Goal: Find specific page/section: Find specific page/section

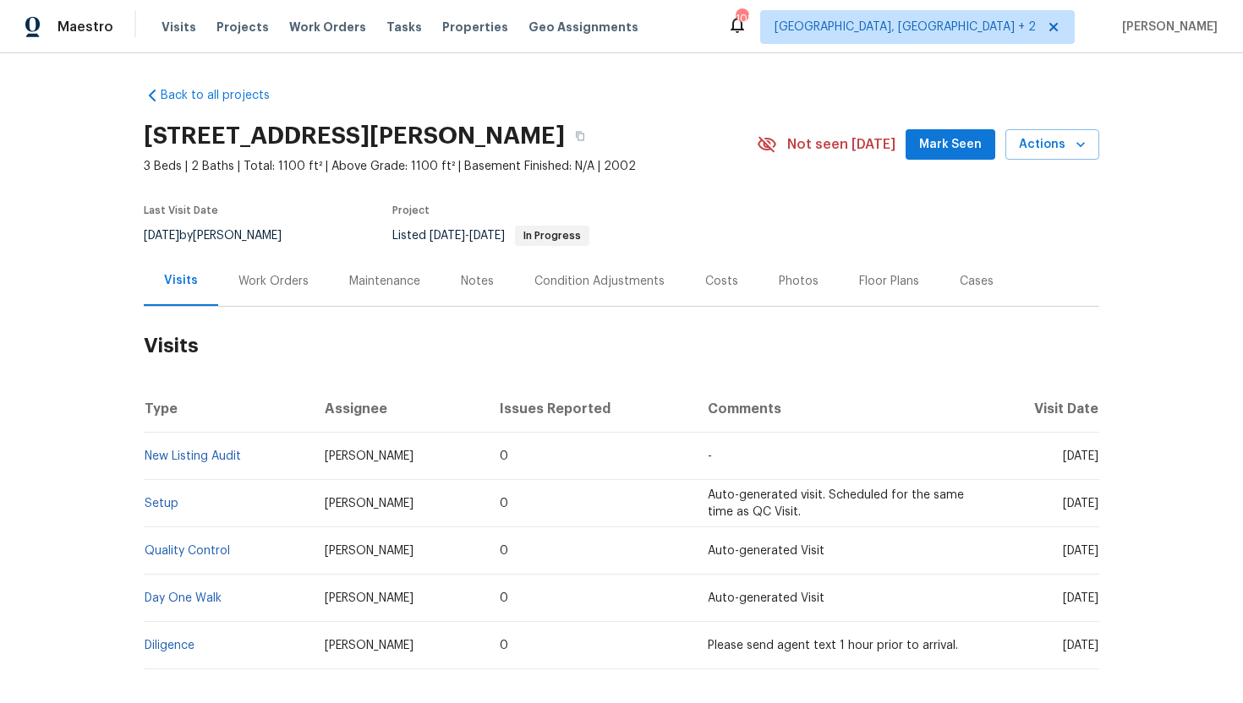
click at [247, 289] on div "Work Orders" at bounding box center [273, 281] width 111 height 50
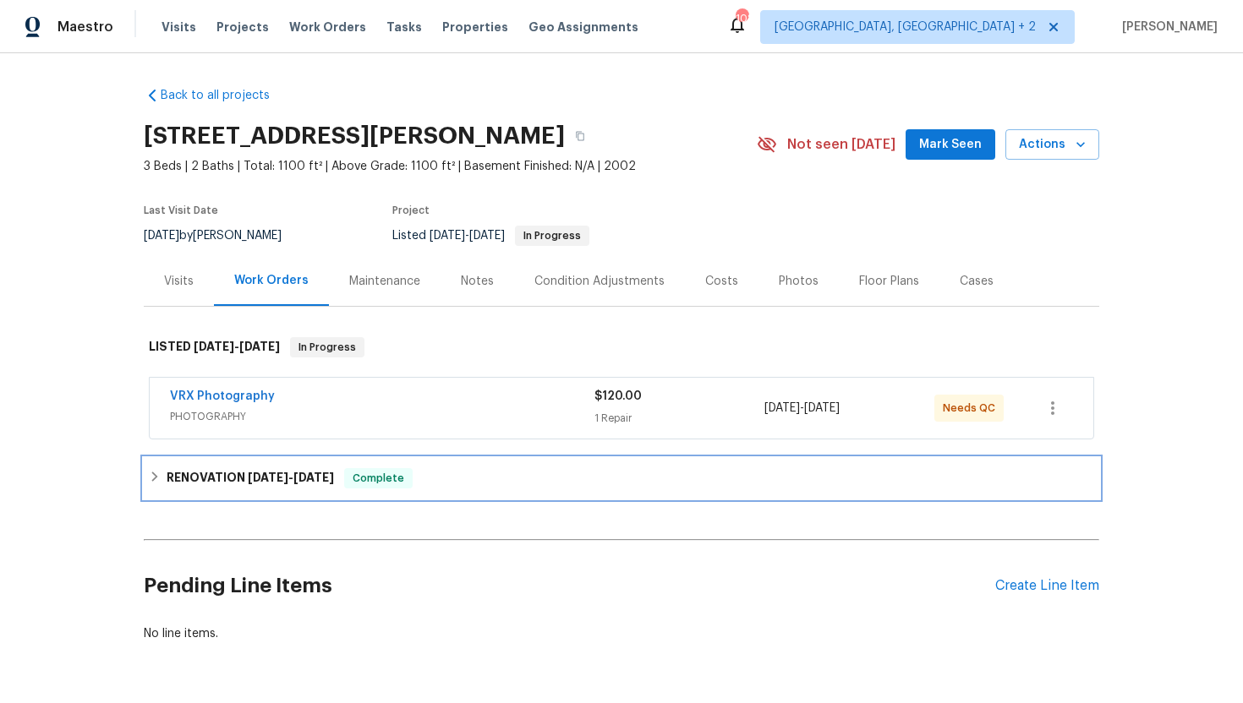
click at [298, 484] on h6 "RENOVATION 9/16/25 - 10/28/25" at bounding box center [250, 478] width 167 height 20
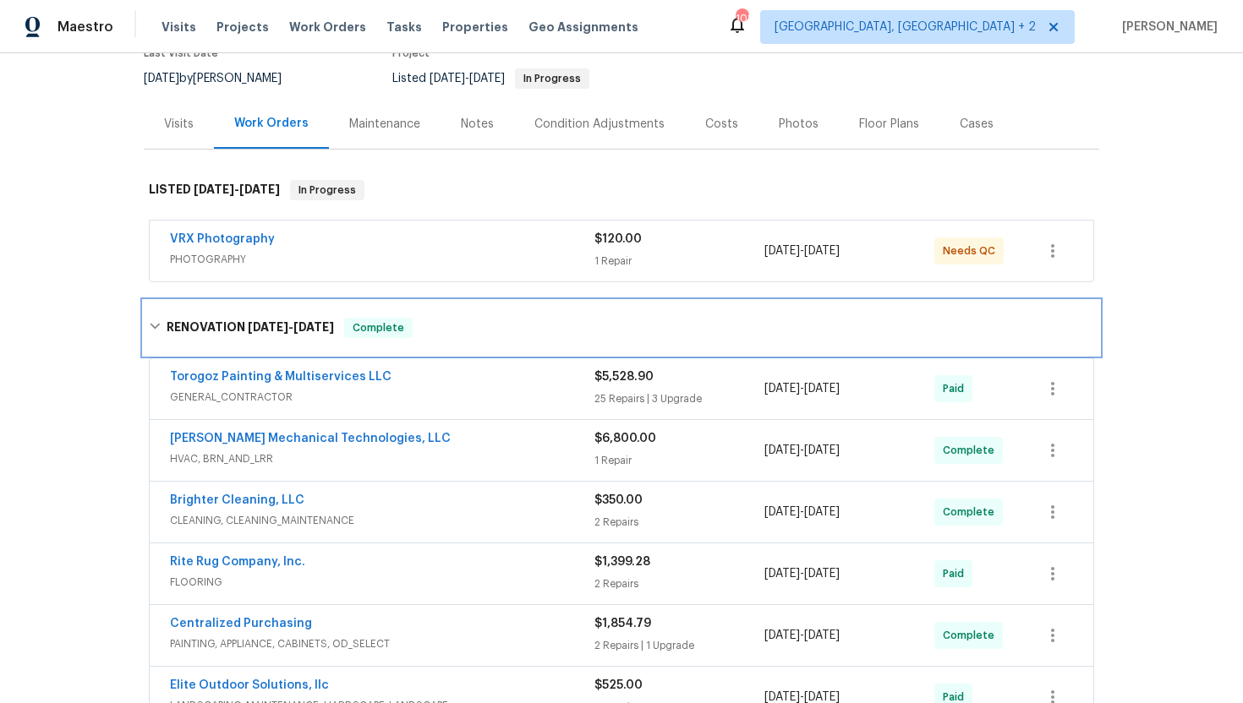
scroll to position [162, 0]
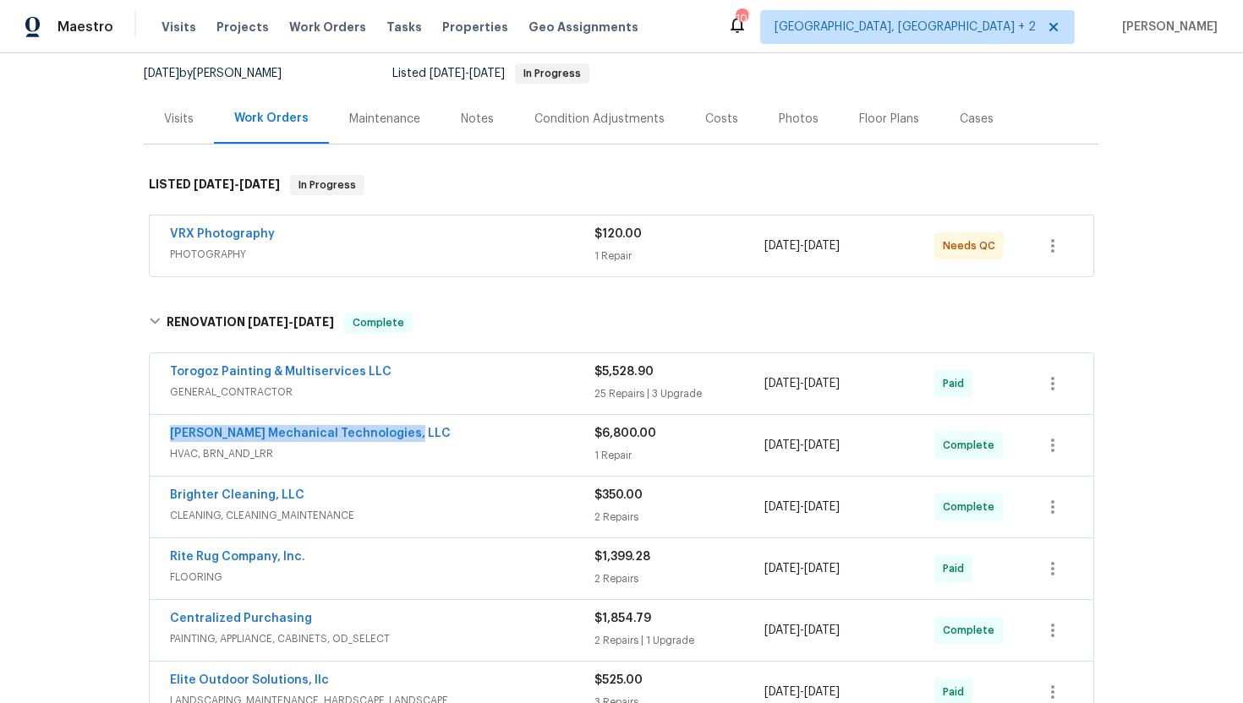
drag, startPoint x: 414, startPoint y: 437, endPoint x: 166, endPoint y: 436, distance: 248.5
click at [166, 436] on div "Johnson's Mechanical Technologies, LLC HVAC, BRN_AND_LRR $6,800.00 1 Repair 9/1…" at bounding box center [621, 445] width 943 height 61
copy link "Johnson's Mechanical Technologies, LLC"
drag, startPoint x: 898, startPoint y: 448, endPoint x: 754, endPoint y: 447, distance: 143.7
click at [754, 447] on div "Johnson's Mechanical Technologies, LLC HVAC, BRN_AND_LRR $6,800.00 1 Repair 9/1…" at bounding box center [601, 445] width 862 height 41
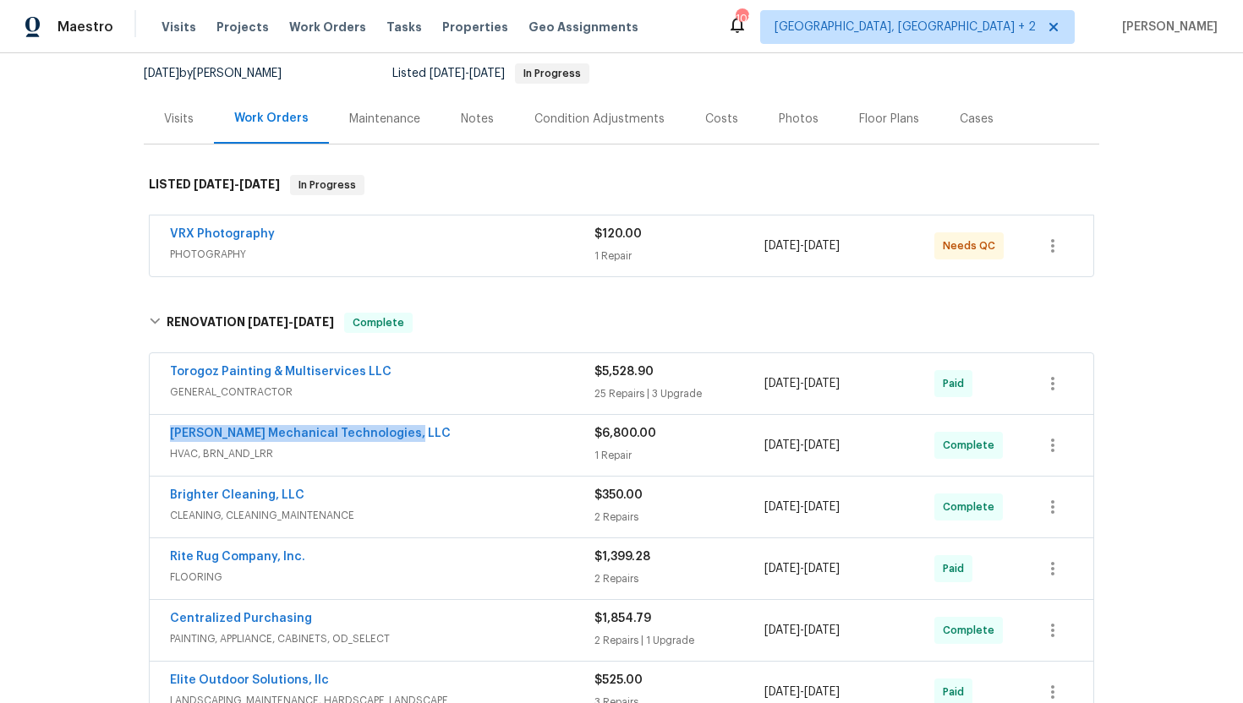
copy div "9/16/2025 - 10/28/2025"
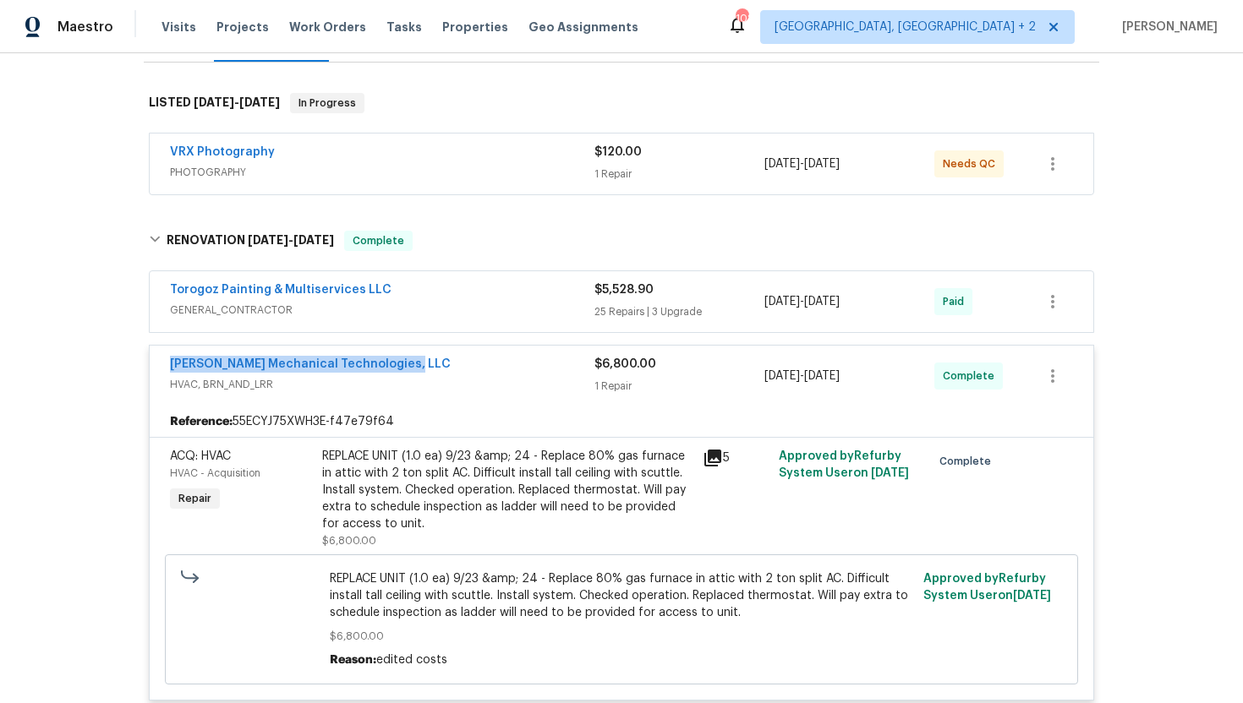
scroll to position [255, 0]
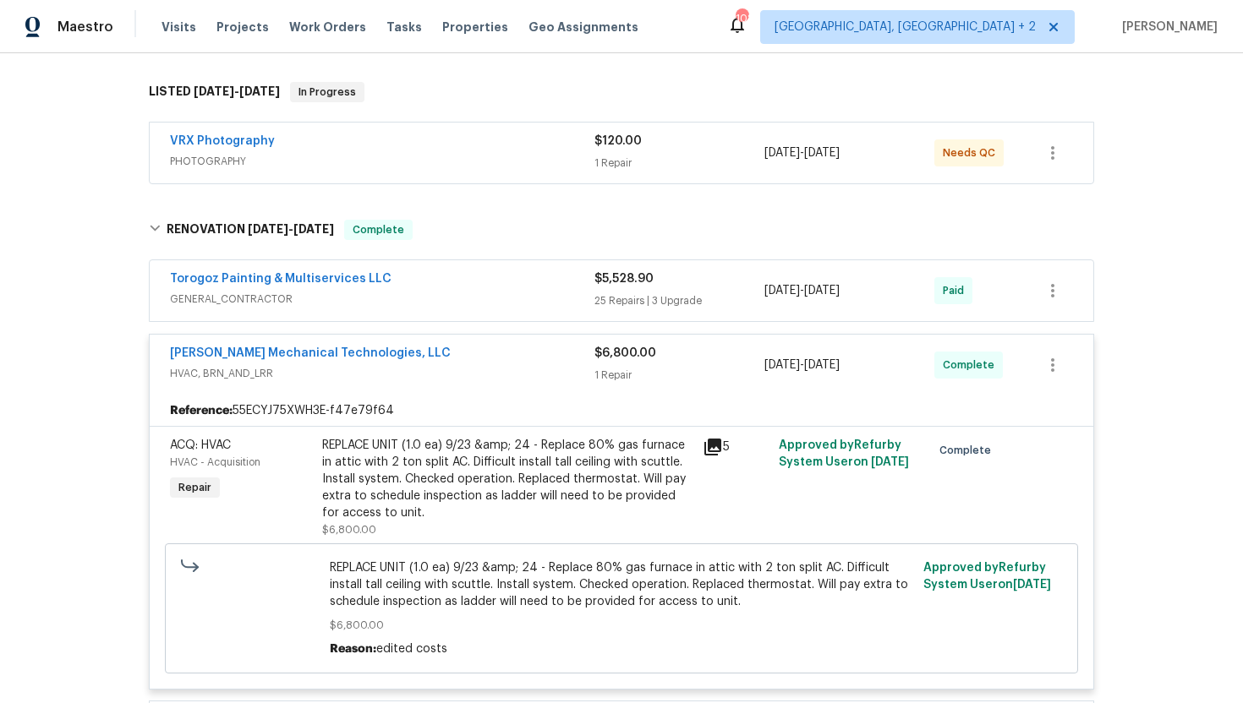
click at [466, 288] on div "Torogoz Painting & Multiservices LLC" at bounding box center [382, 280] width 424 height 20
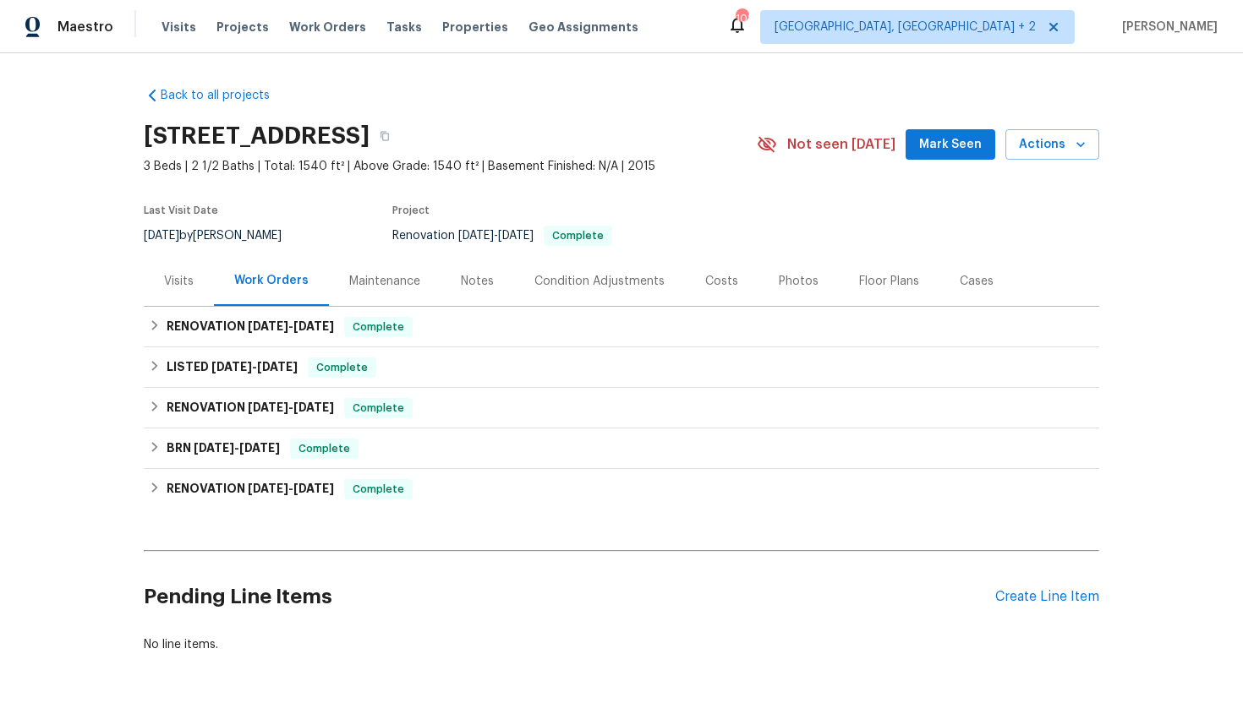
scroll to position [3, 0]
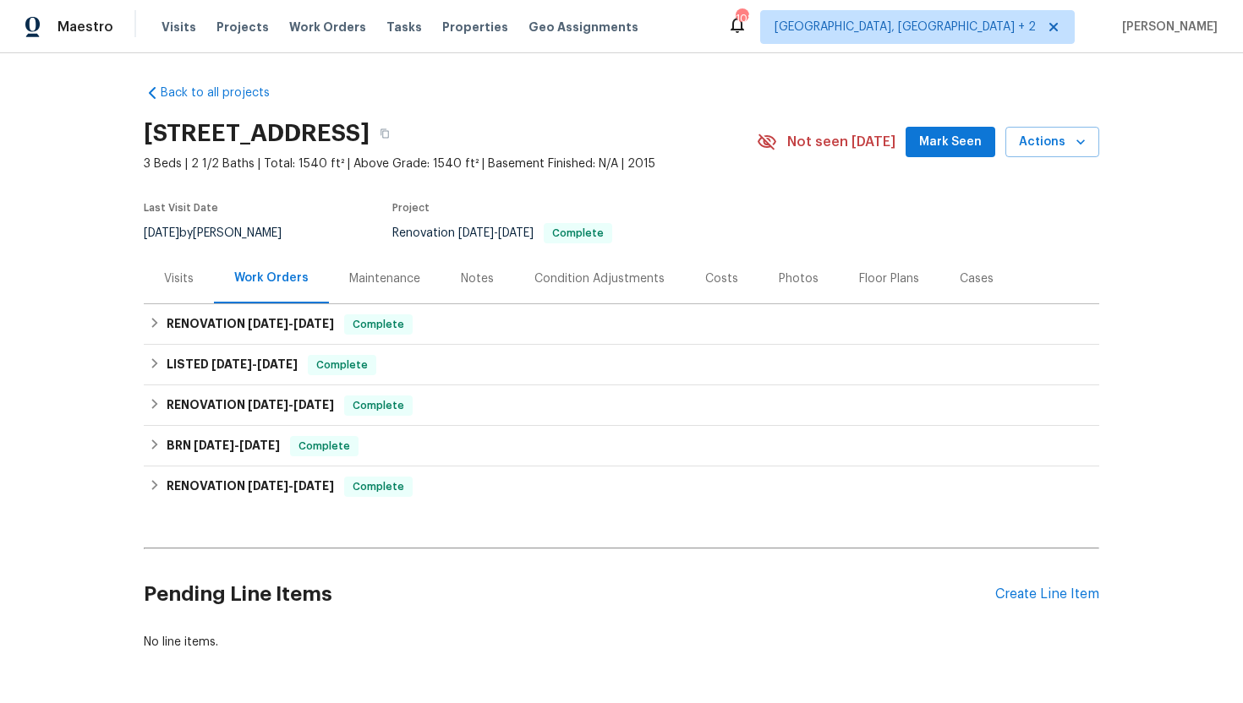
click at [176, 292] on div "Visits" at bounding box center [179, 279] width 70 height 50
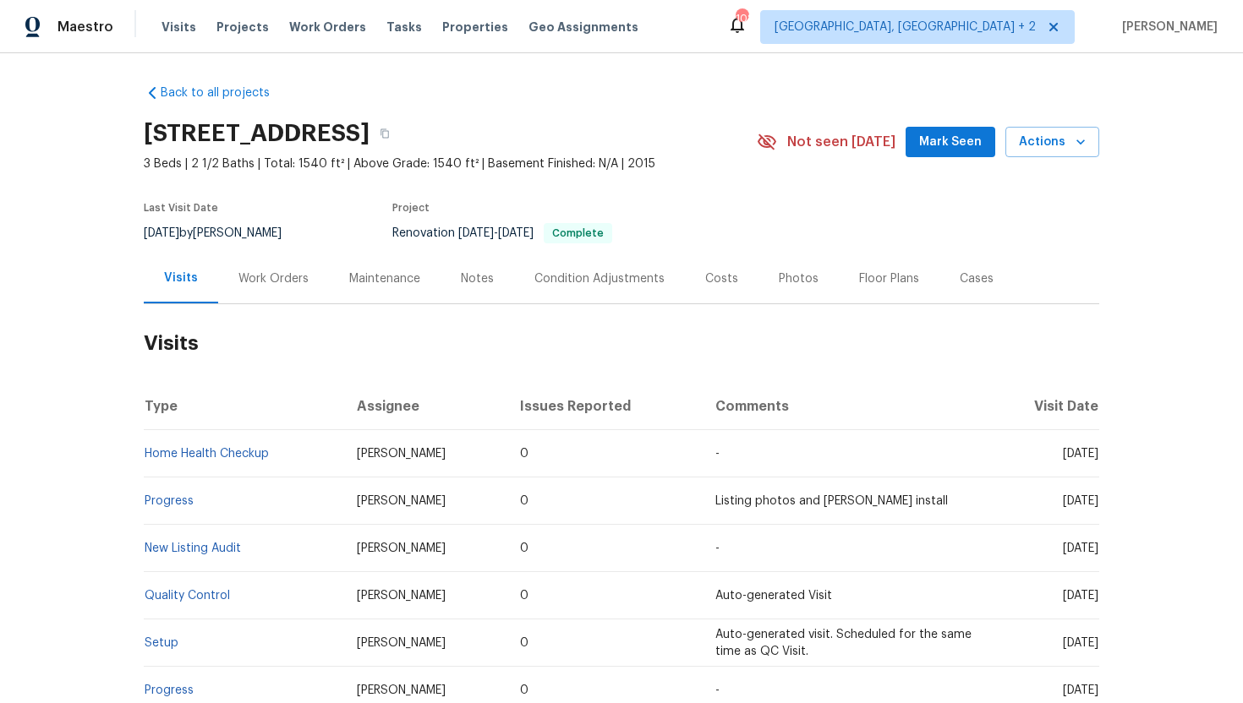
drag, startPoint x: 1030, startPoint y: 454, endPoint x: 1095, endPoint y: 458, distance: 65.2
click at [1095, 458] on span "Thu, Sep 18 2025" at bounding box center [1081, 454] width 36 height 12
copy span "Sep 18 2025"
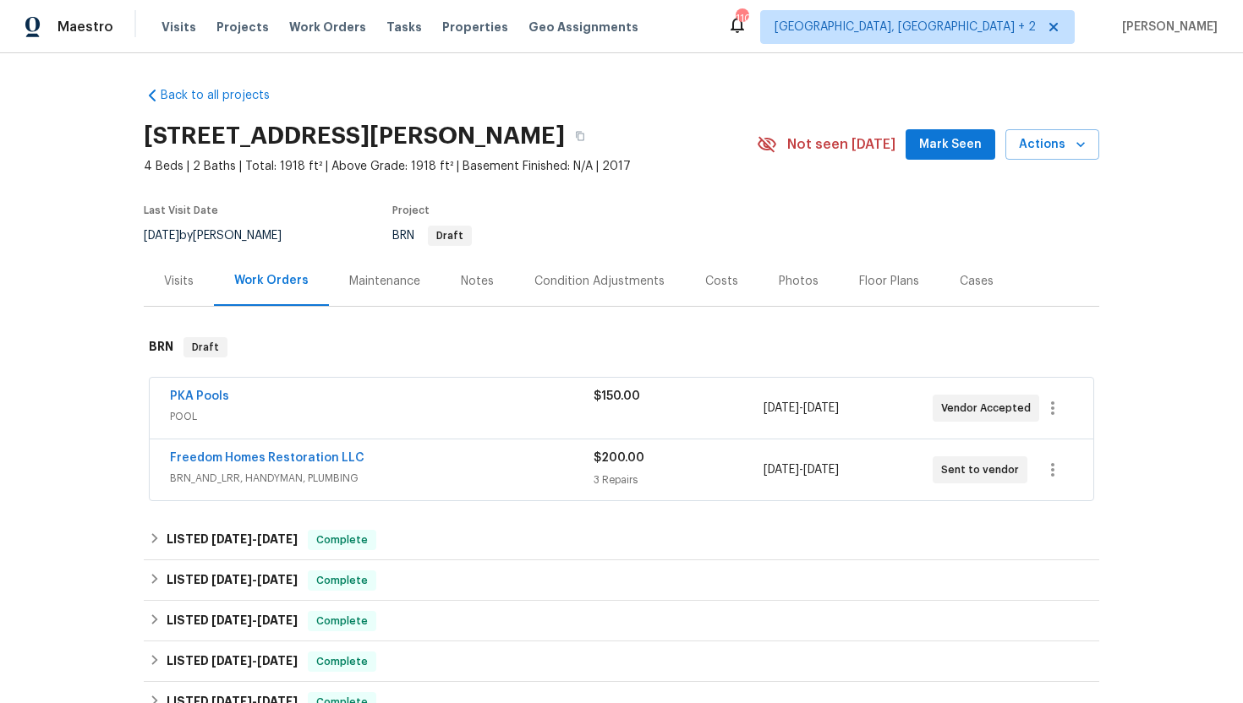
click at [497, 408] on span "POOL" at bounding box center [381, 416] width 423 height 17
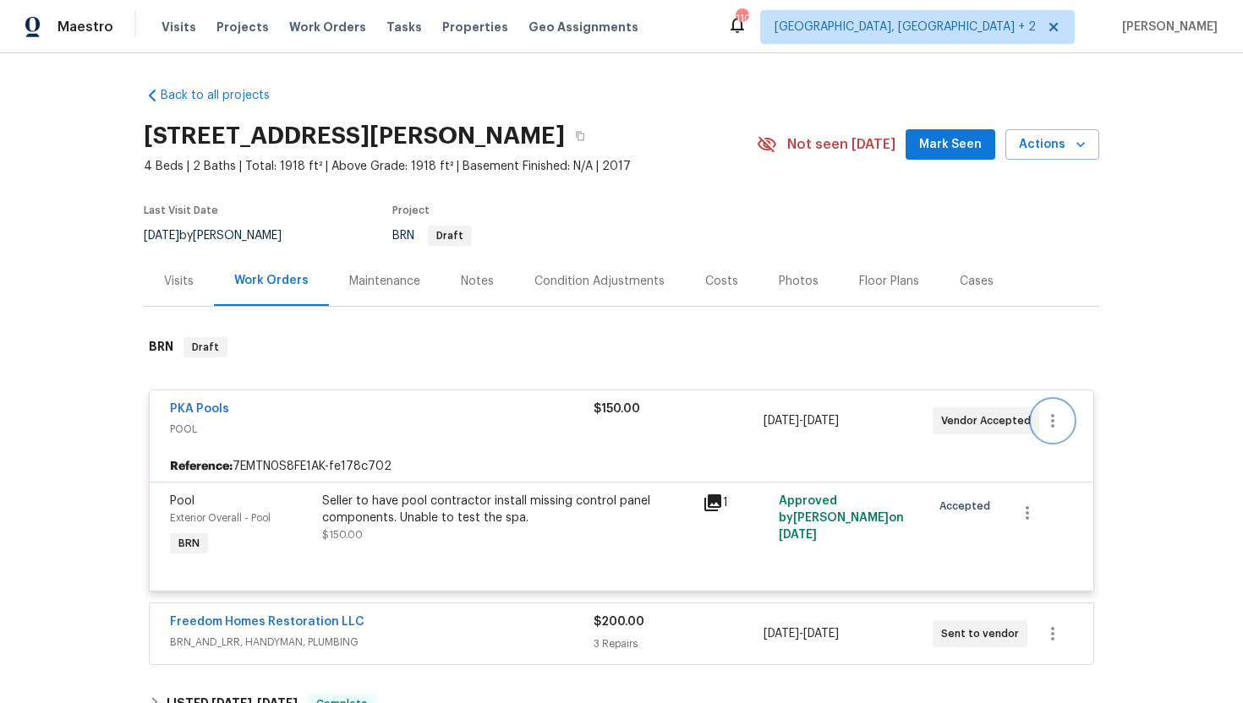
drag, startPoint x: 1050, startPoint y: 436, endPoint x: 128, endPoint y: 414, distance: 921.6
click at [128, 414] on div "Back to all projects 7231 Somerset Pond Dr, Ruskin, FL 33573 4 Beds | 2 Baths |…" at bounding box center [621, 378] width 1243 height 650
drag, startPoint x: 1016, startPoint y: 425, endPoint x: 148, endPoint y: 372, distance: 869.7
click at [148, 372] on div "BRN Draft PKA Pools POOL $150.00 10/3/2025 - 10/7/2025 Vendor Accepted Referenc…" at bounding box center [621, 495] width 955 height 350
copy div "PKA Pools POOL $150.00 10/3/2025 - 10/7/2025 Vendor Accepte"
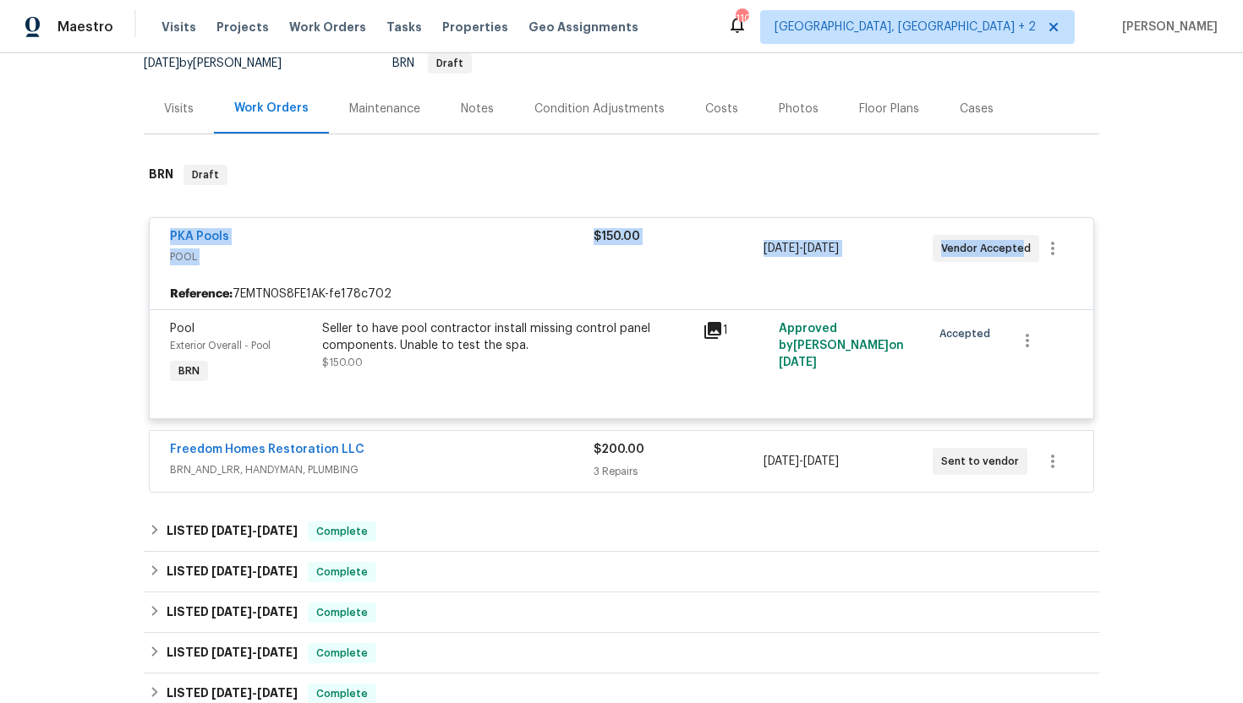
scroll to position [188, 0]
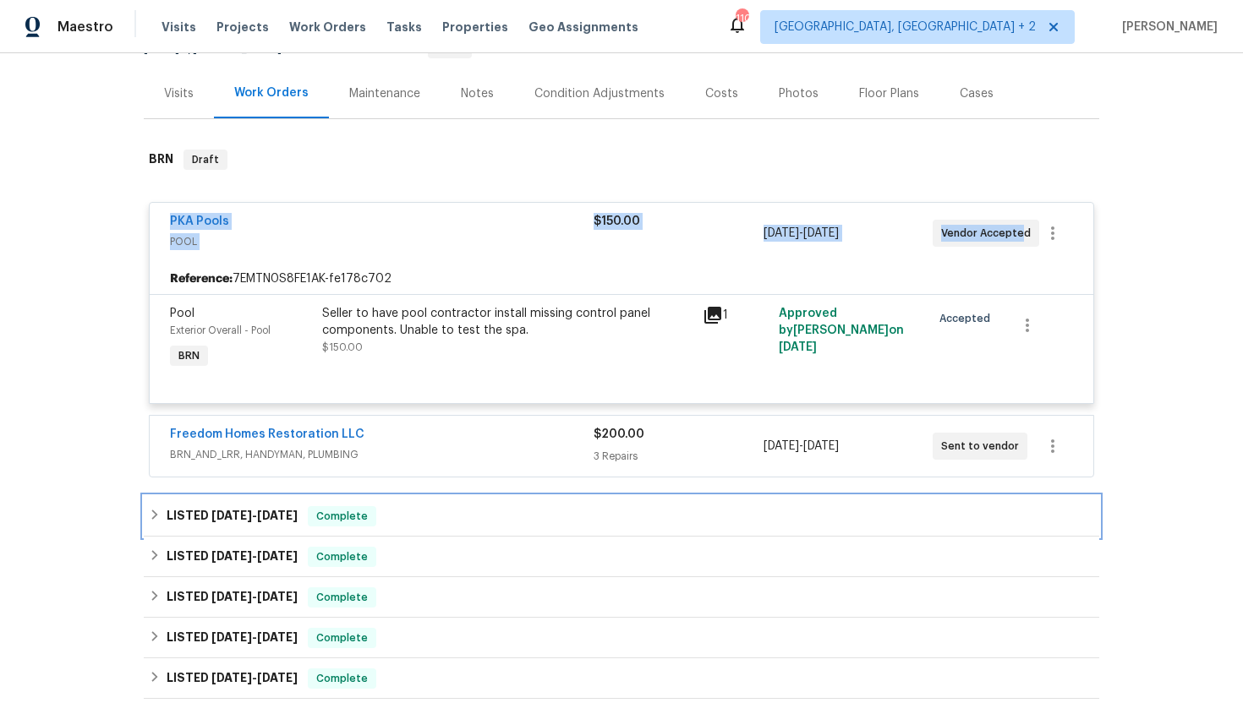
click at [335, 524] on span "Complete" at bounding box center [341, 516] width 65 height 17
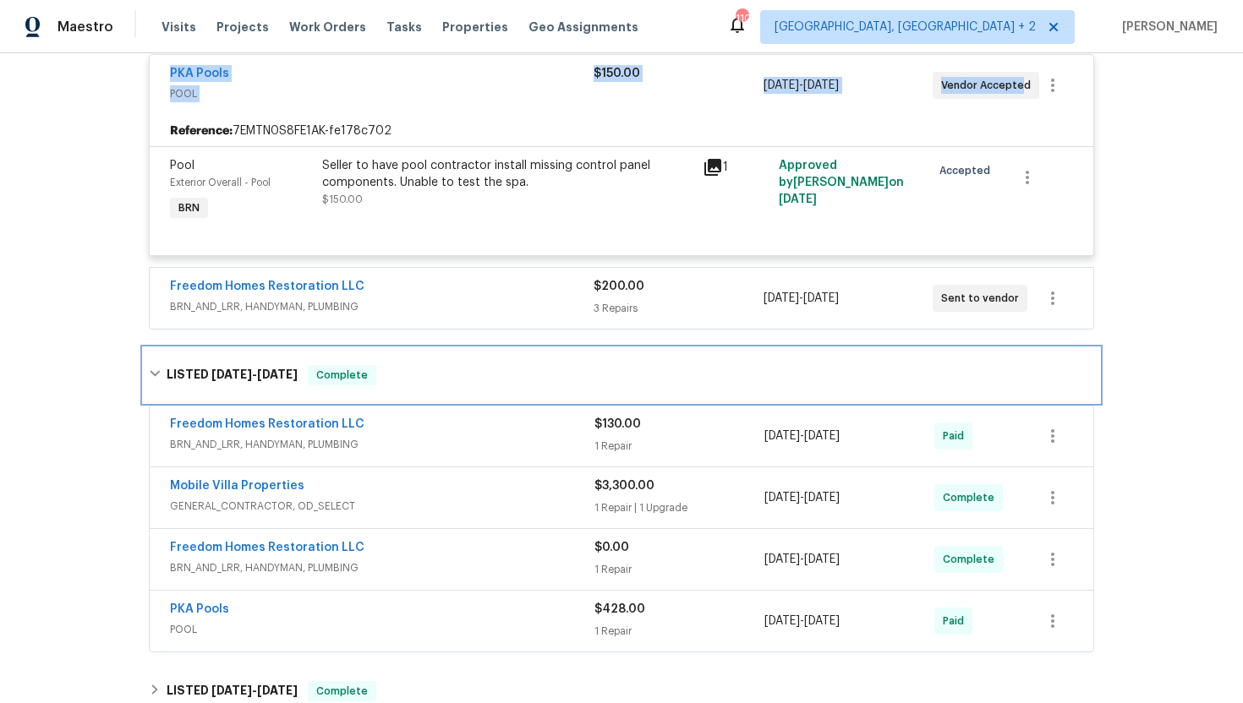
scroll to position [402, 0]
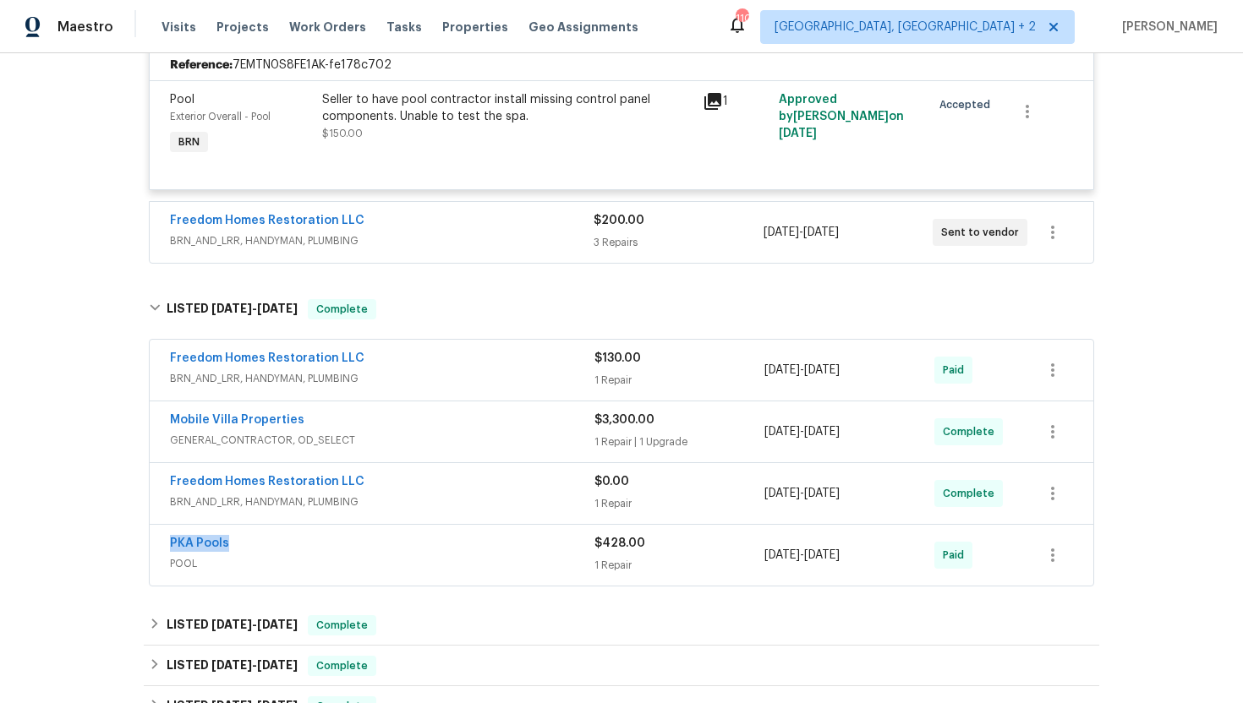
drag, startPoint x: 267, startPoint y: 538, endPoint x: 156, endPoint y: 544, distance: 110.8
click at [156, 544] on div "PKA Pools POOL $428.00 1 Repair 9/10/2025 - 9/17/2025 Paid" at bounding box center [621, 555] width 943 height 61
copy link "PKA Pools"
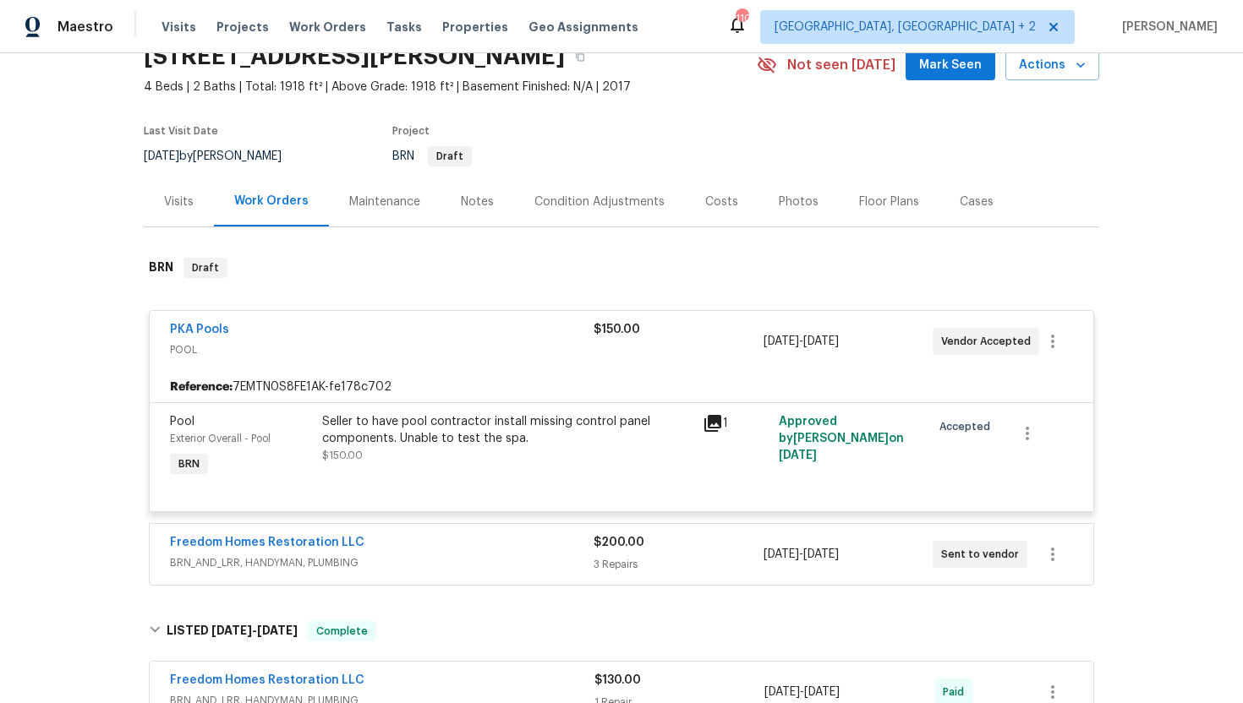
scroll to position [0, 0]
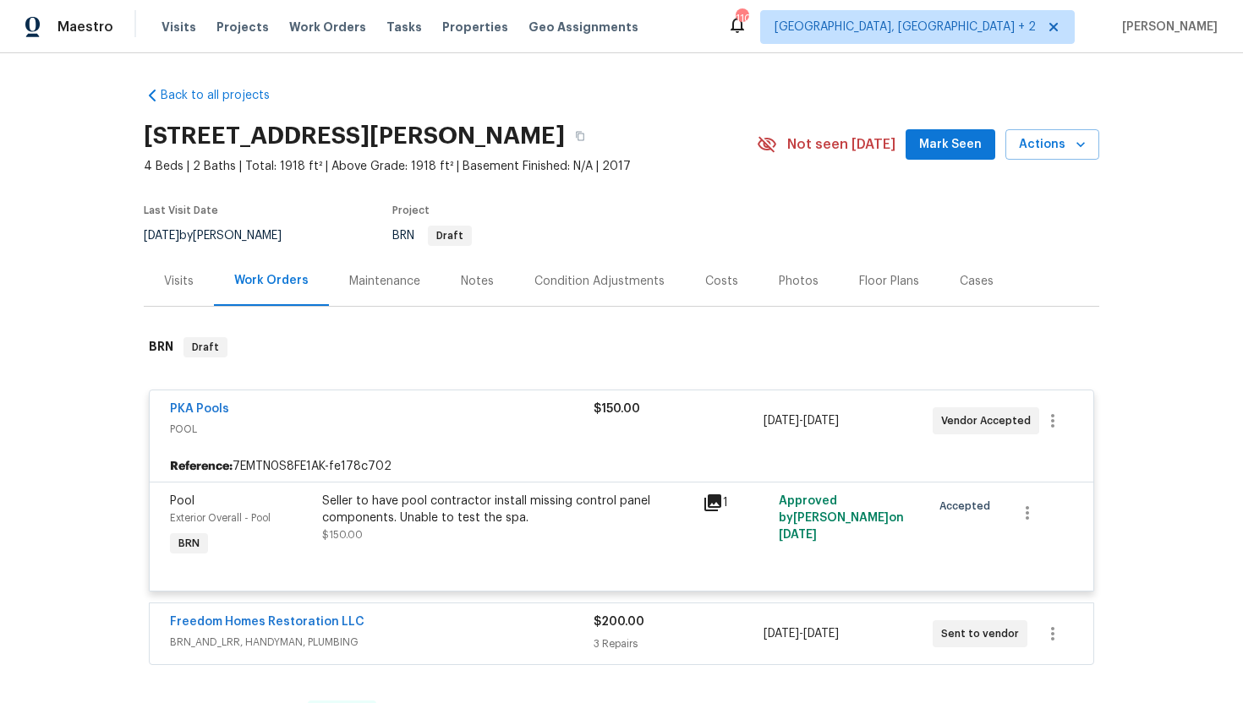
click at [185, 281] on div "Visits" at bounding box center [179, 281] width 30 height 17
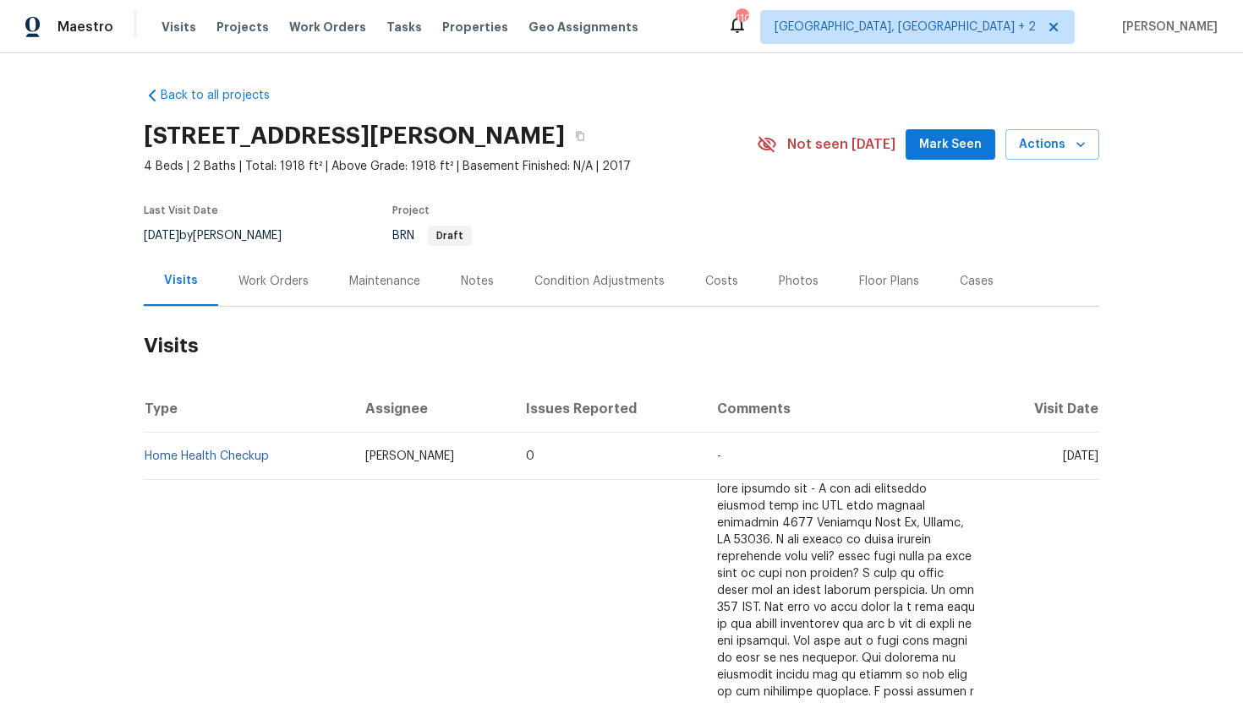
drag, startPoint x: 1030, startPoint y: 457, endPoint x: 1097, endPoint y: 460, distance: 66.8
click at [1097, 460] on span "Mon, Sep 15 2025" at bounding box center [1081, 457] width 36 height 12
copy span "Sep 15 2025"
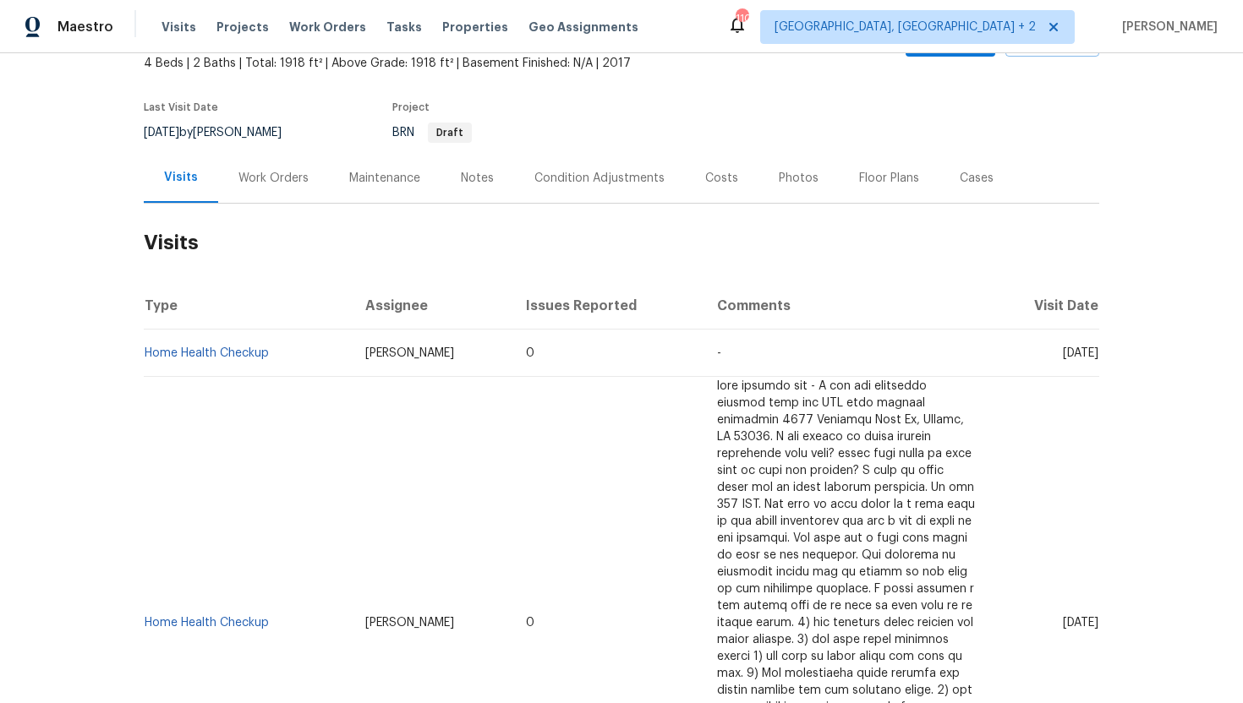
scroll to position [247, 0]
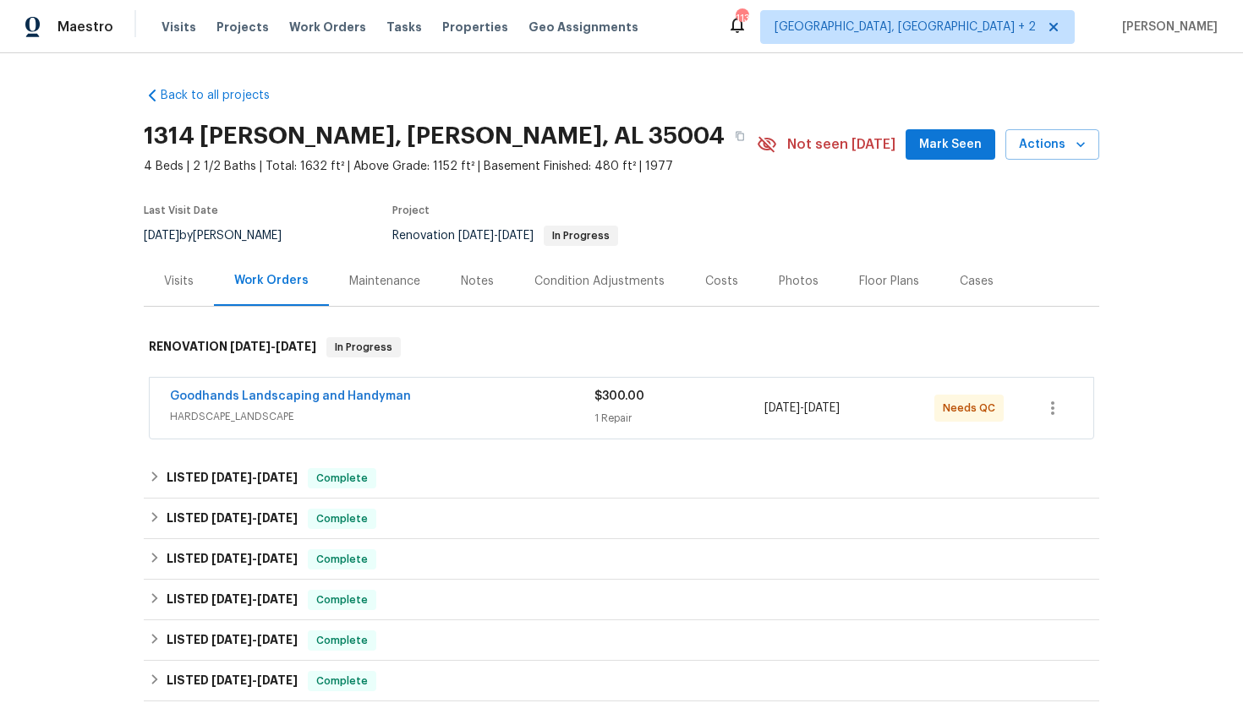
click at [324, 420] on span "HARDSCAPE_LANDSCAPE" at bounding box center [382, 416] width 424 height 17
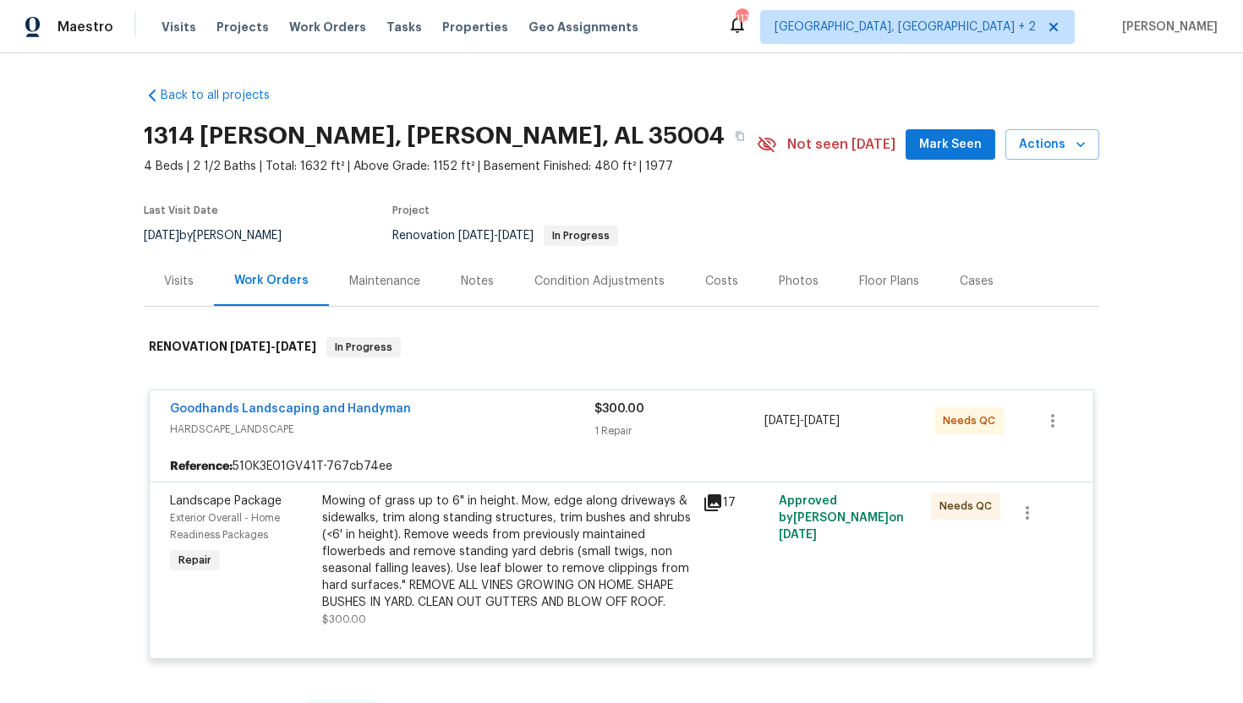
click at [712, 506] on icon at bounding box center [712, 502] width 17 height 17
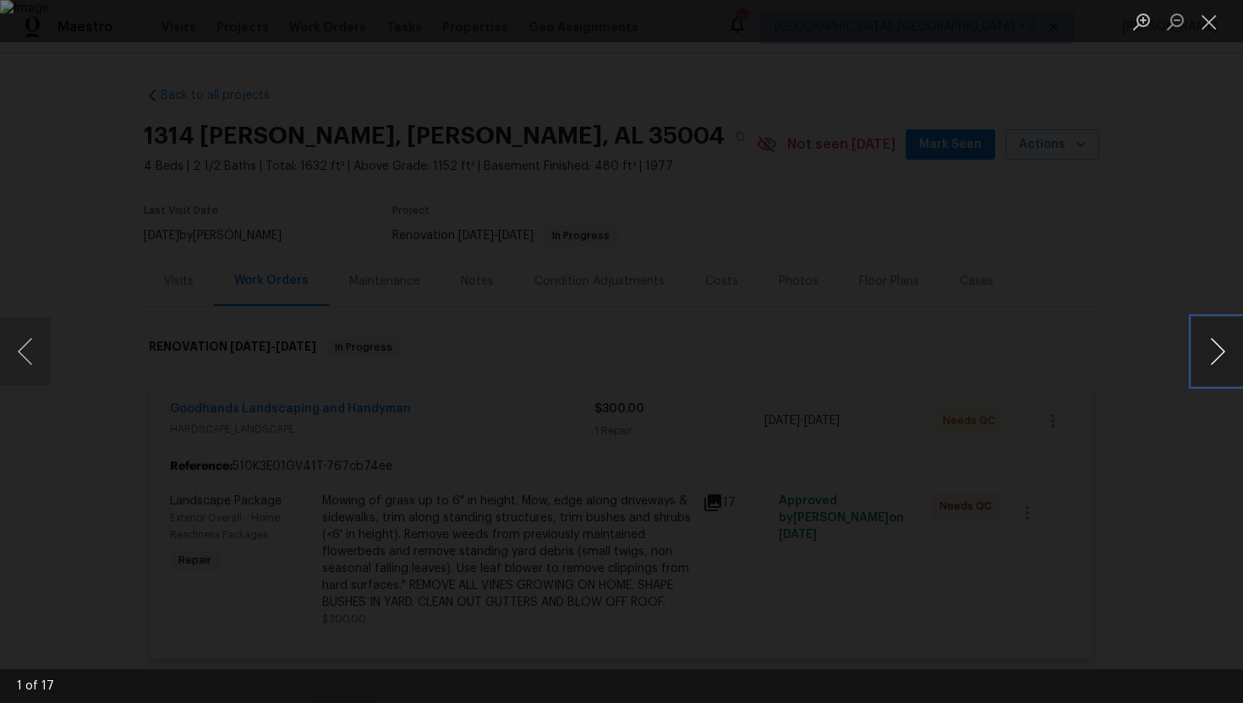
click at [1217, 361] on button "Next image" at bounding box center [1217, 352] width 51 height 68
click at [1202, 237] on div "Lightbox" at bounding box center [621, 351] width 1243 height 703
click at [1167, 255] on div "Lightbox" at bounding box center [621, 351] width 1243 height 703
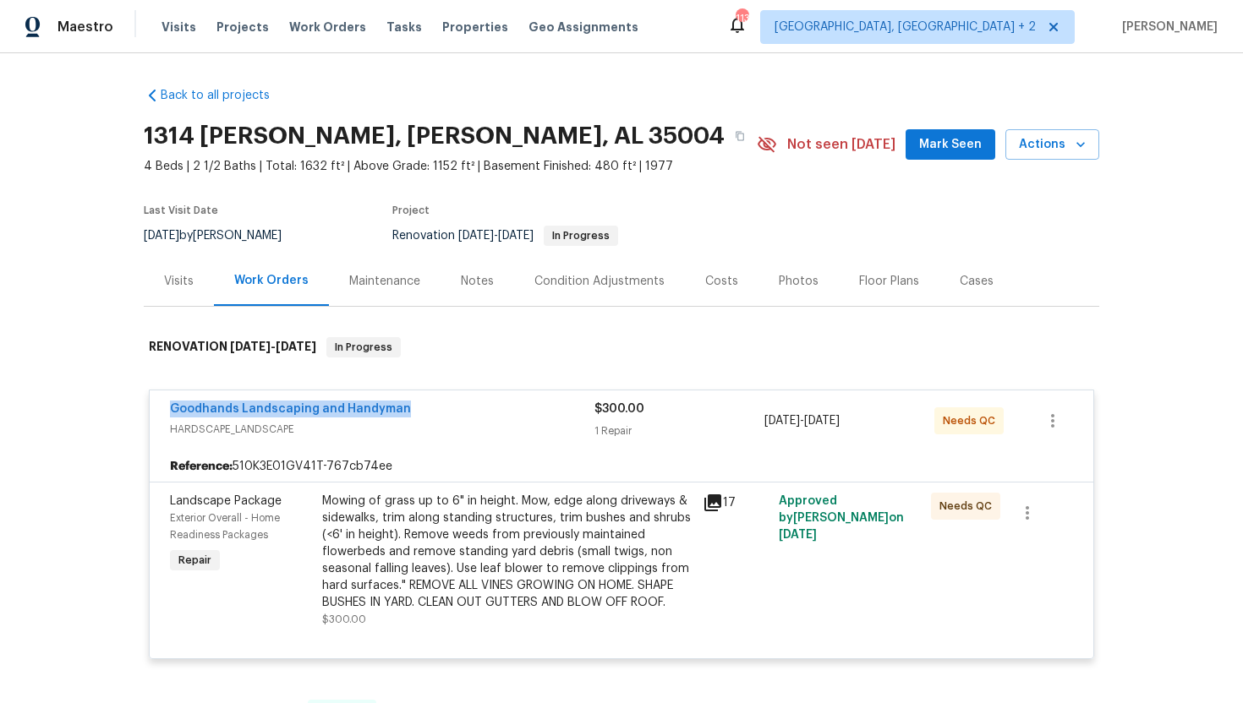
drag, startPoint x: 413, startPoint y: 409, endPoint x: 161, endPoint y: 407, distance: 251.9
click at [161, 407] on div "Goodhands Landscaping and Handyman HARDSCAPE_LANDSCAPE $300.00 1 Repair 9/24/20…" at bounding box center [621, 421] width 943 height 61
copy link "Goodhands Landscaping and Handyman"
click at [163, 281] on div "Visits" at bounding box center [179, 281] width 70 height 50
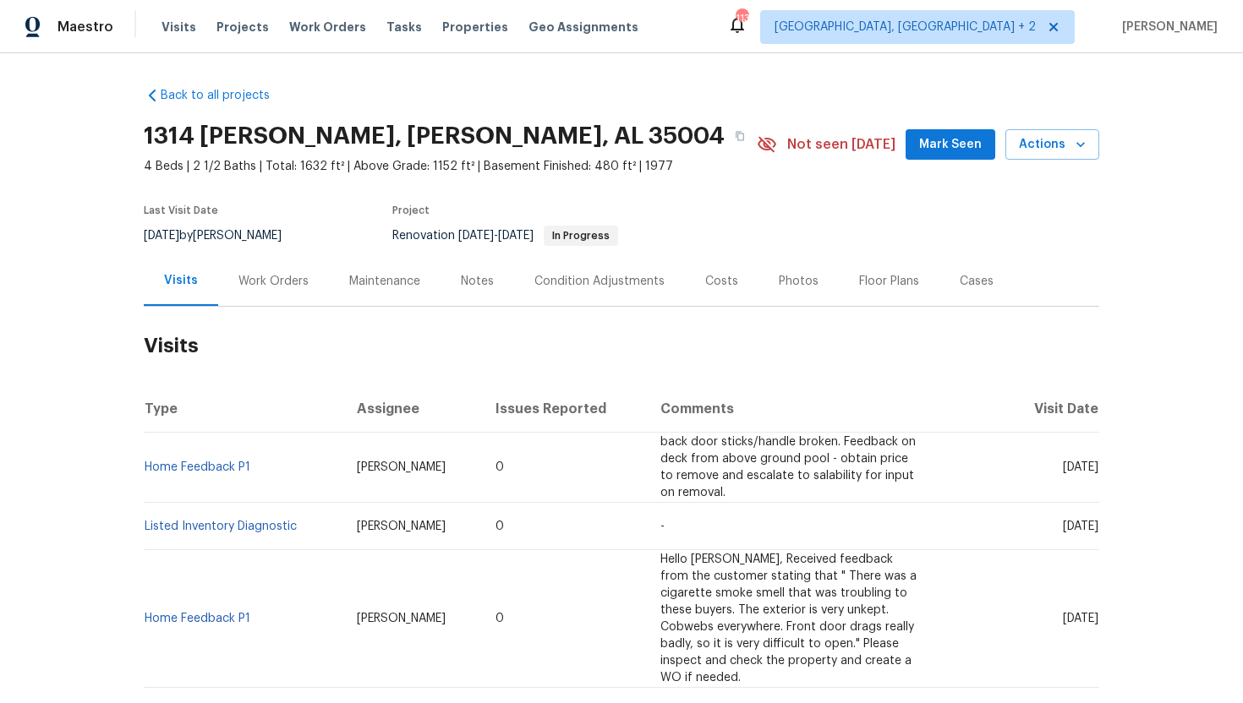
click at [1063, 462] on span "Wed, Oct 01 2025" at bounding box center [1081, 468] width 36 height 12
drag, startPoint x: 1032, startPoint y: 458, endPoint x: 1096, endPoint y: 463, distance: 64.4
click at [1096, 463] on span "Wed, Oct 01 2025" at bounding box center [1081, 468] width 36 height 12
copy span "Oct 01 2025"
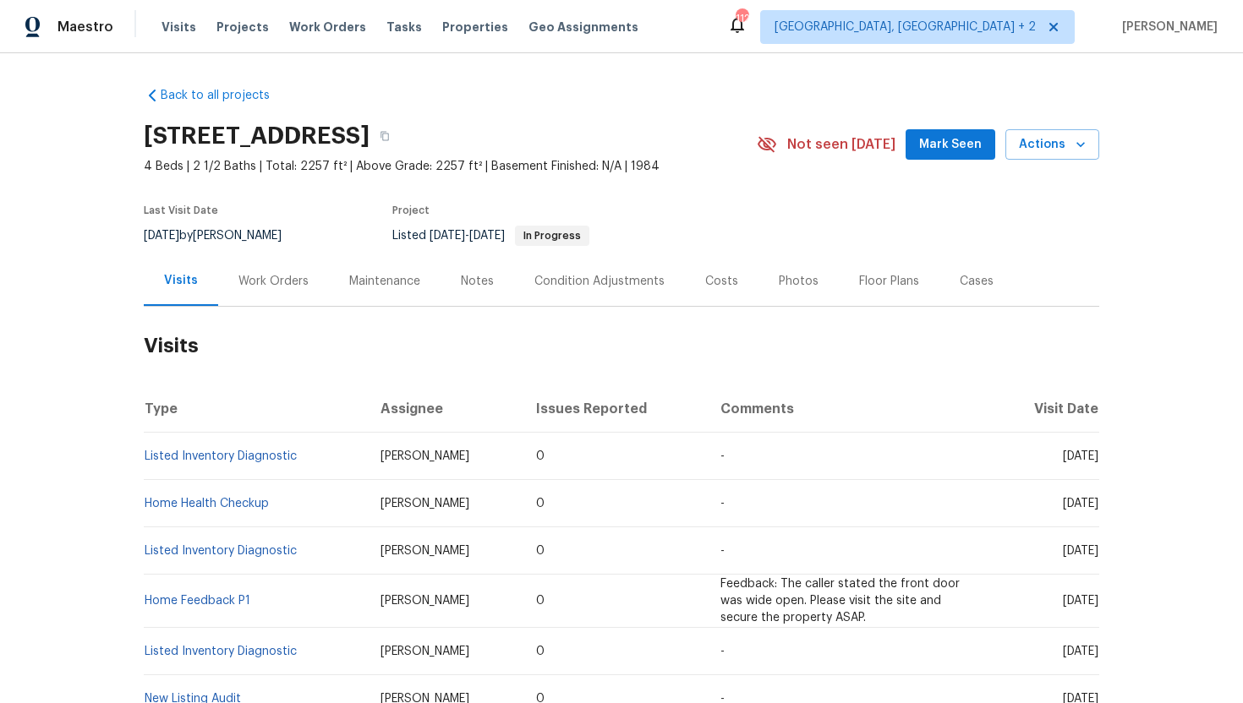
click at [272, 281] on div "Work Orders" at bounding box center [273, 281] width 70 height 17
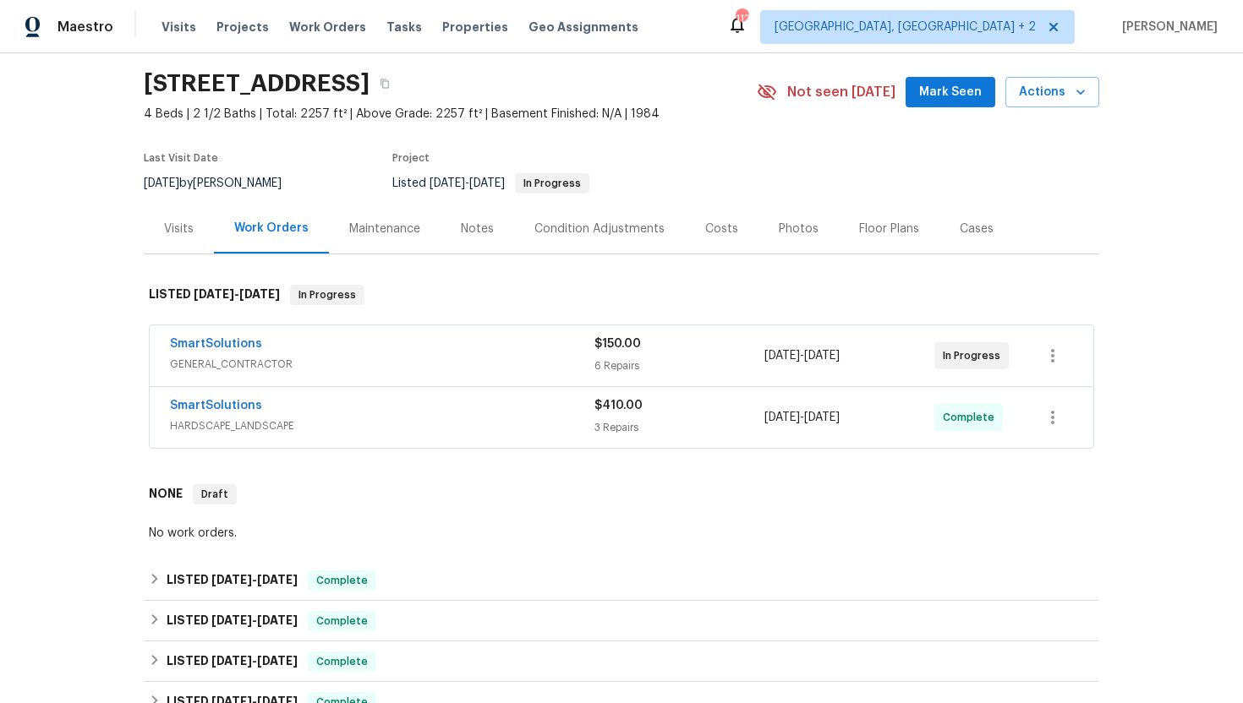
scroll to position [55, 0]
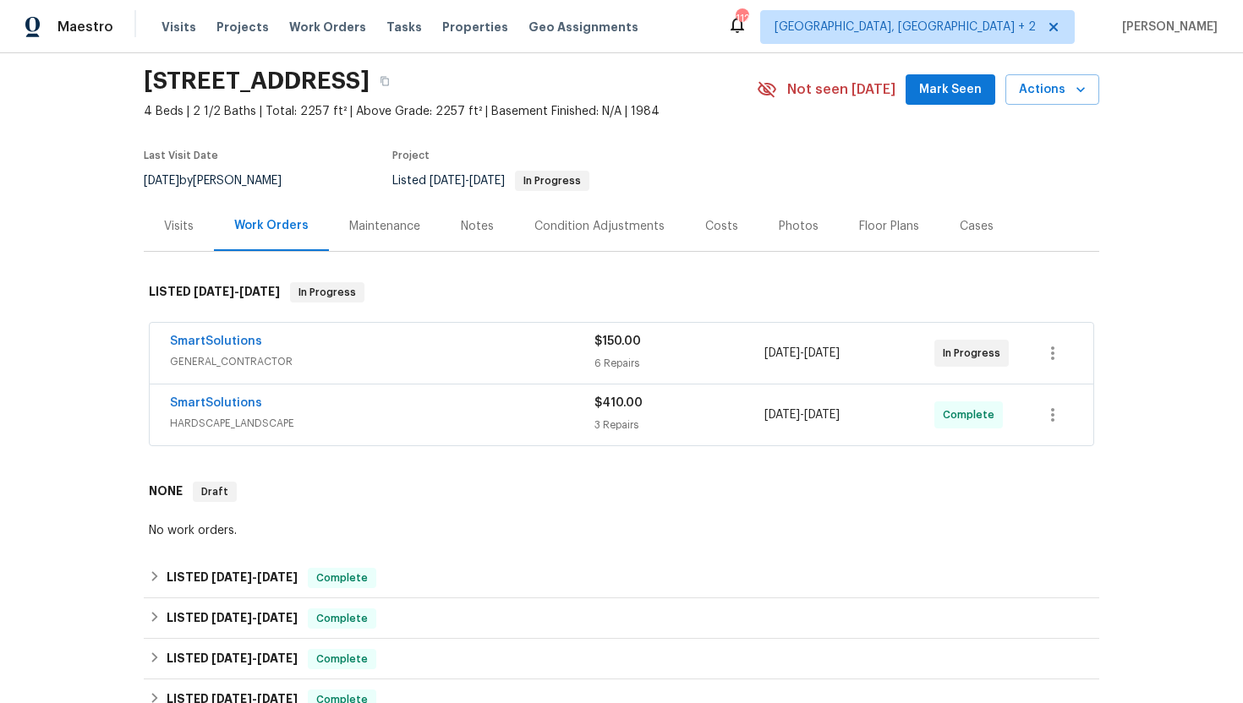
click at [416, 350] on div "SmartSolutions" at bounding box center [382, 343] width 424 height 20
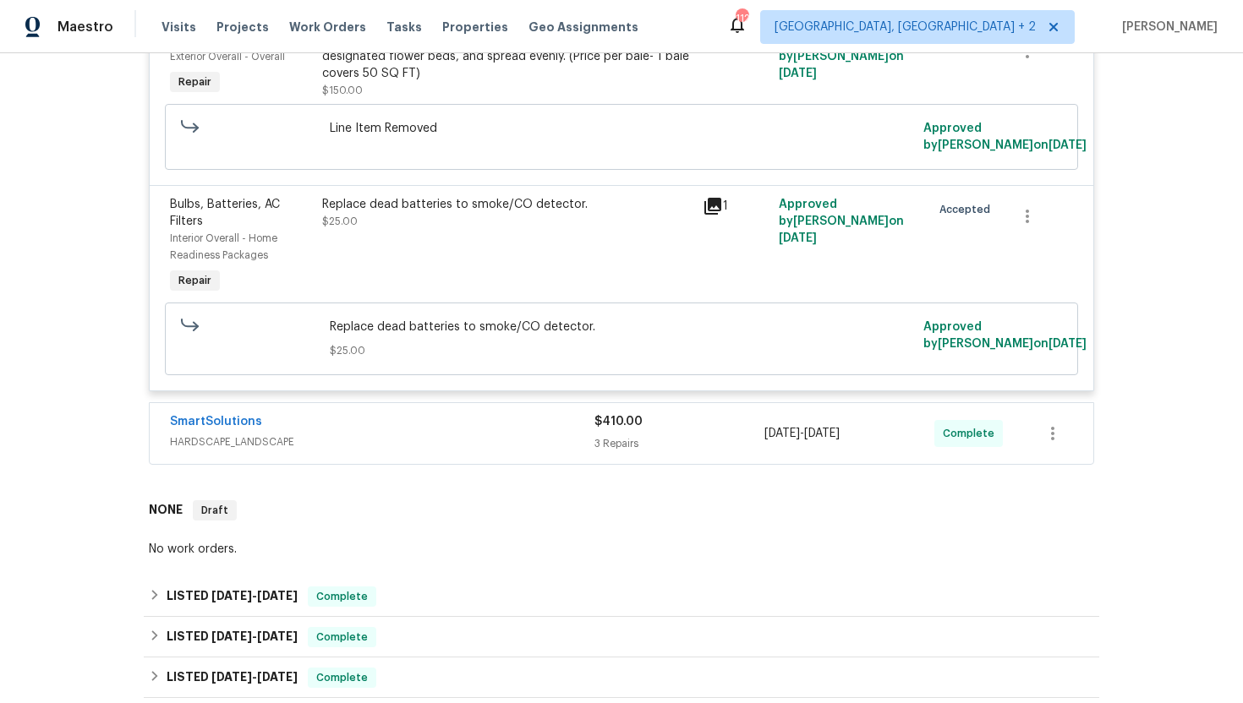
scroll to position [1188, 0]
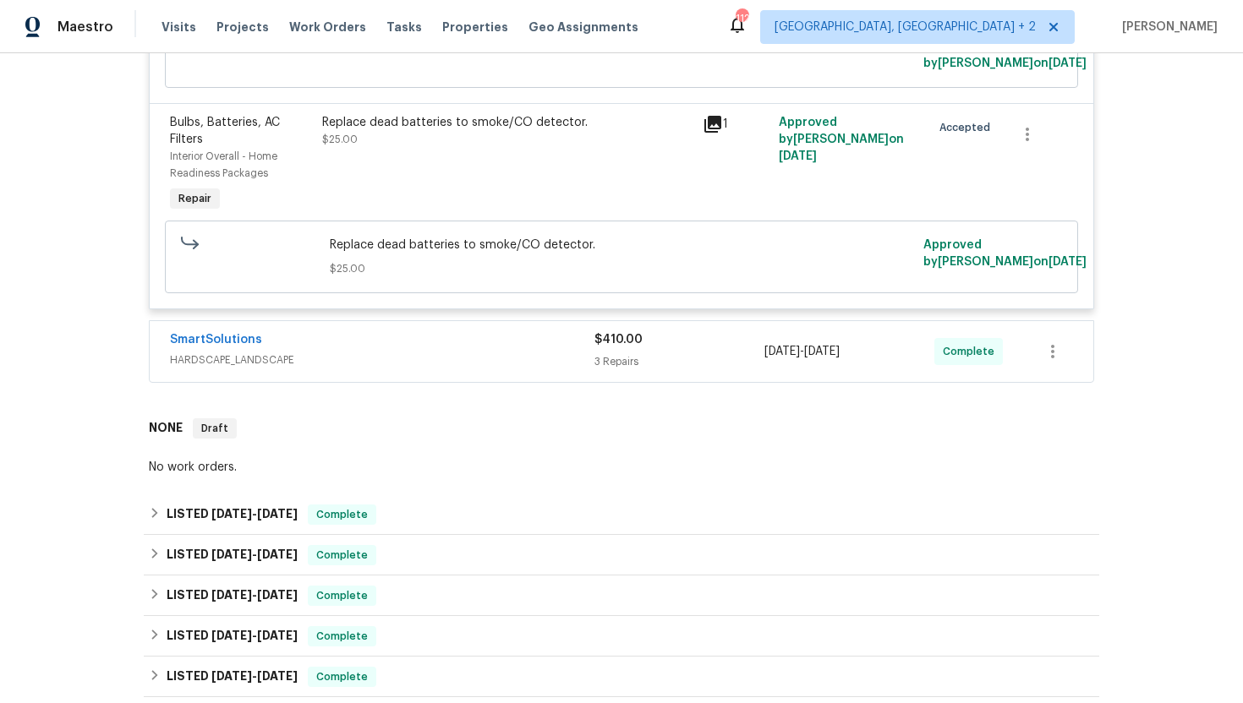
click at [419, 355] on span "HARDSCAPE_LANDSCAPE" at bounding box center [382, 360] width 424 height 17
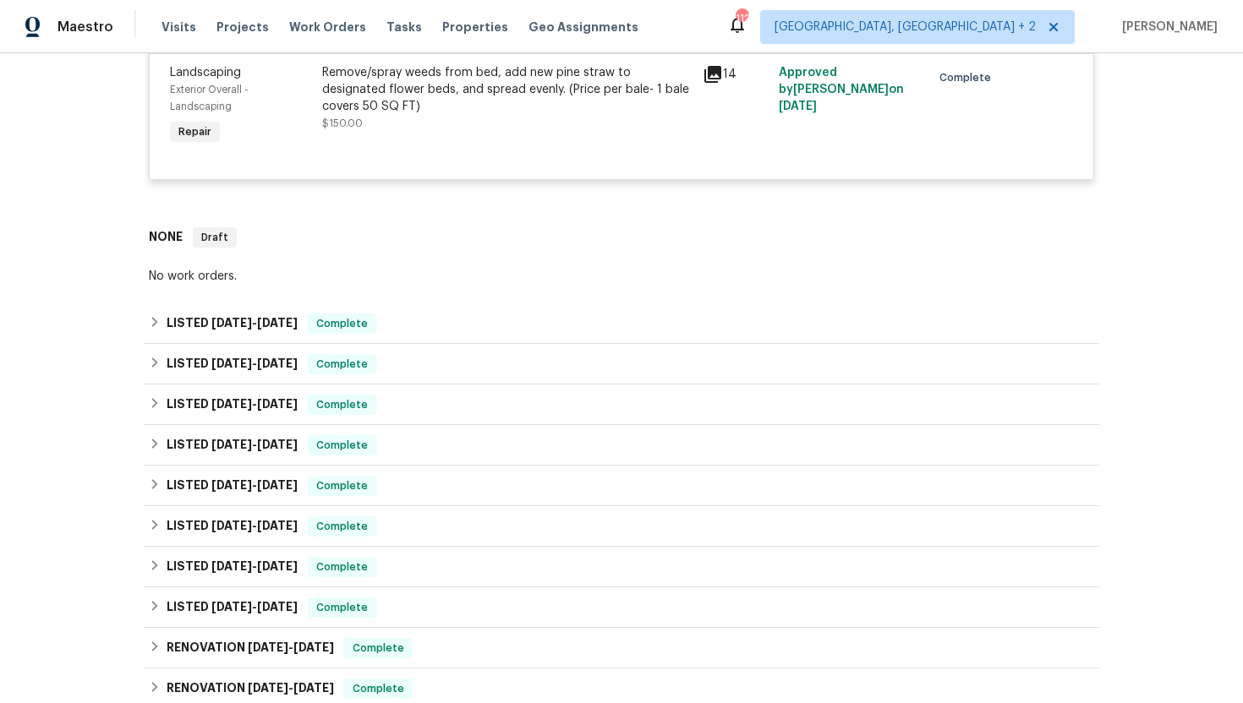
scroll to position [1921, 0]
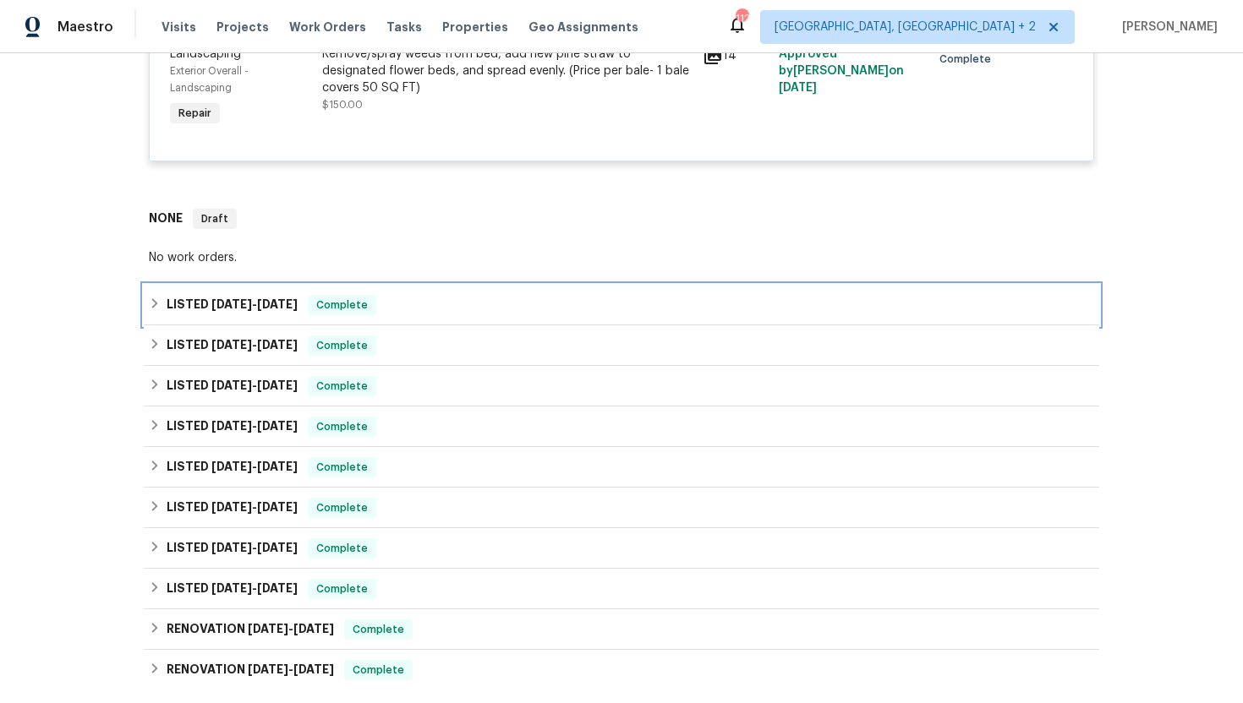
click at [390, 325] on div "LISTED 9/2/25 - 9/4/25 Complete" at bounding box center [621, 305] width 955 height 41
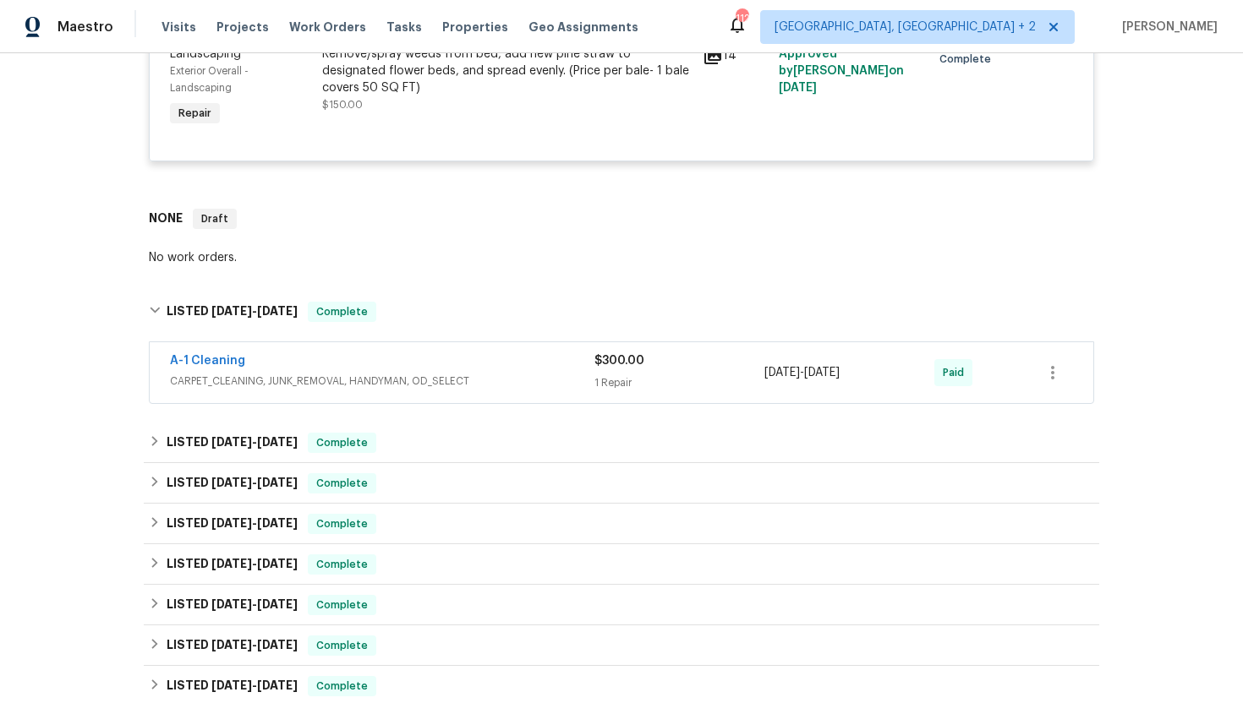
click at [393, 368] on div "A-1 Cleaning" at bounding box center [382, 362] width 424 height 20
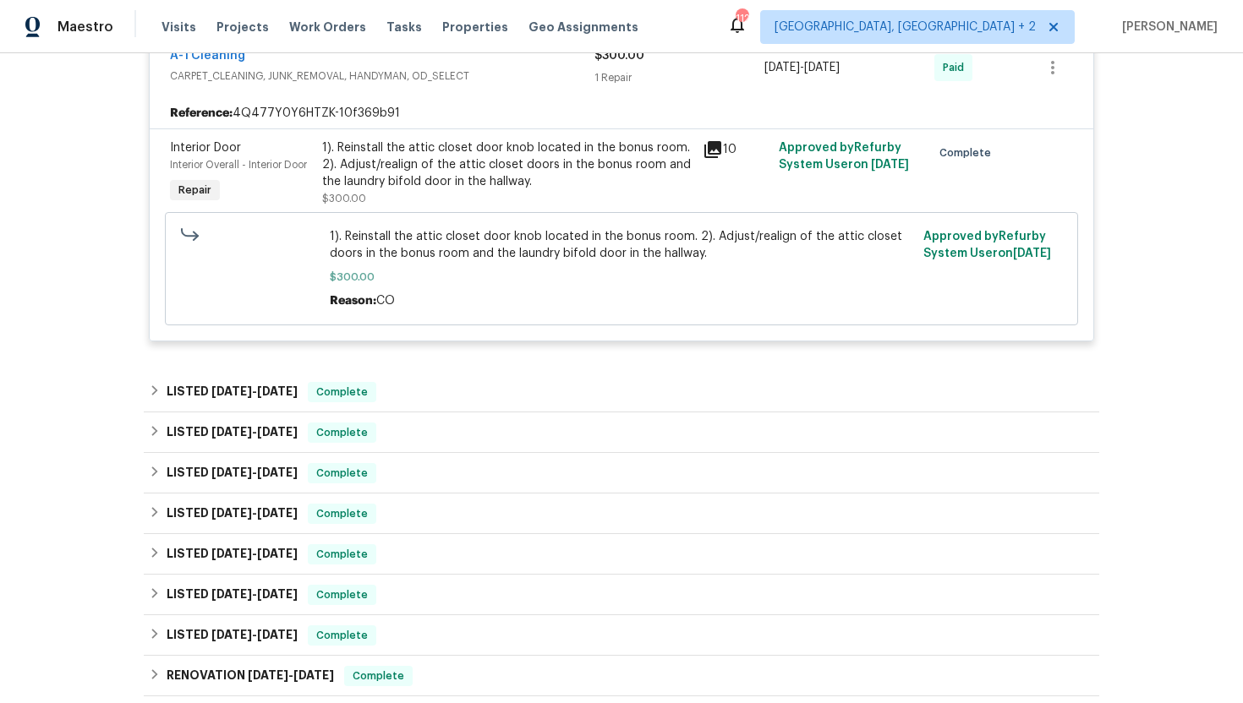
scroll to position [2360, 0]
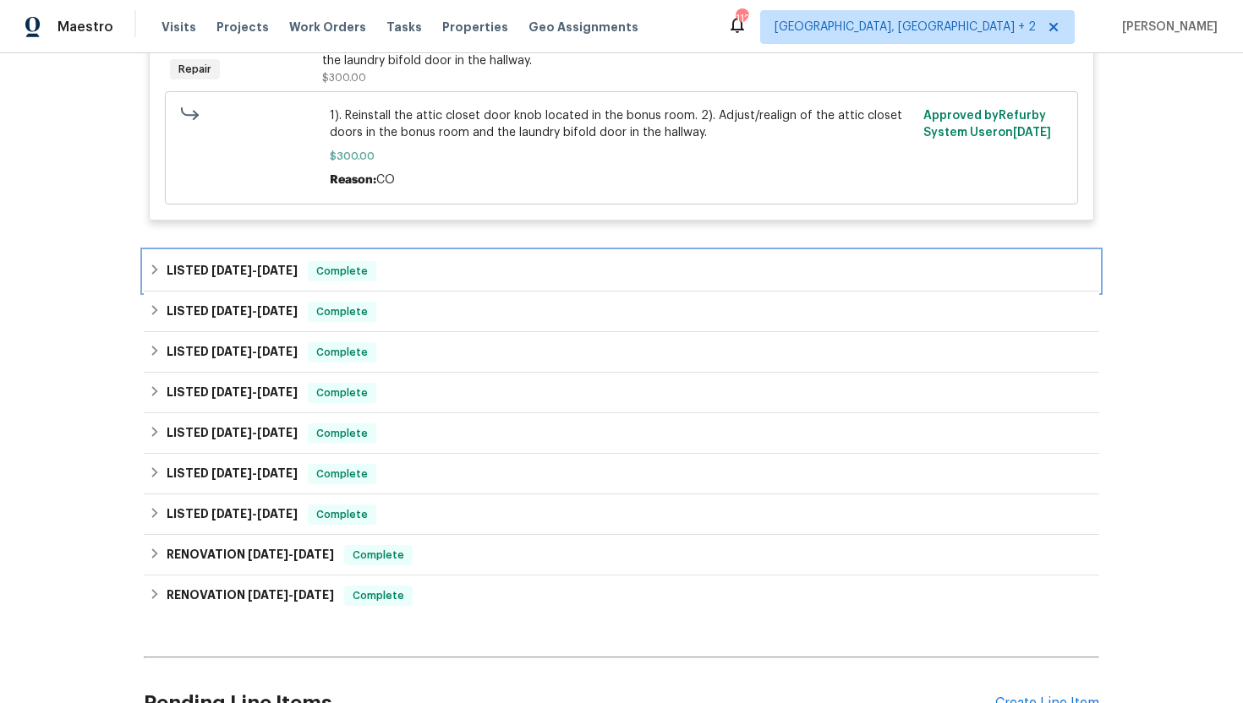
click at [393, 291] on div "LISTED 8/28/25 - 8/29/25 Complete" at bounding box center [621, 271] width 955 height 41
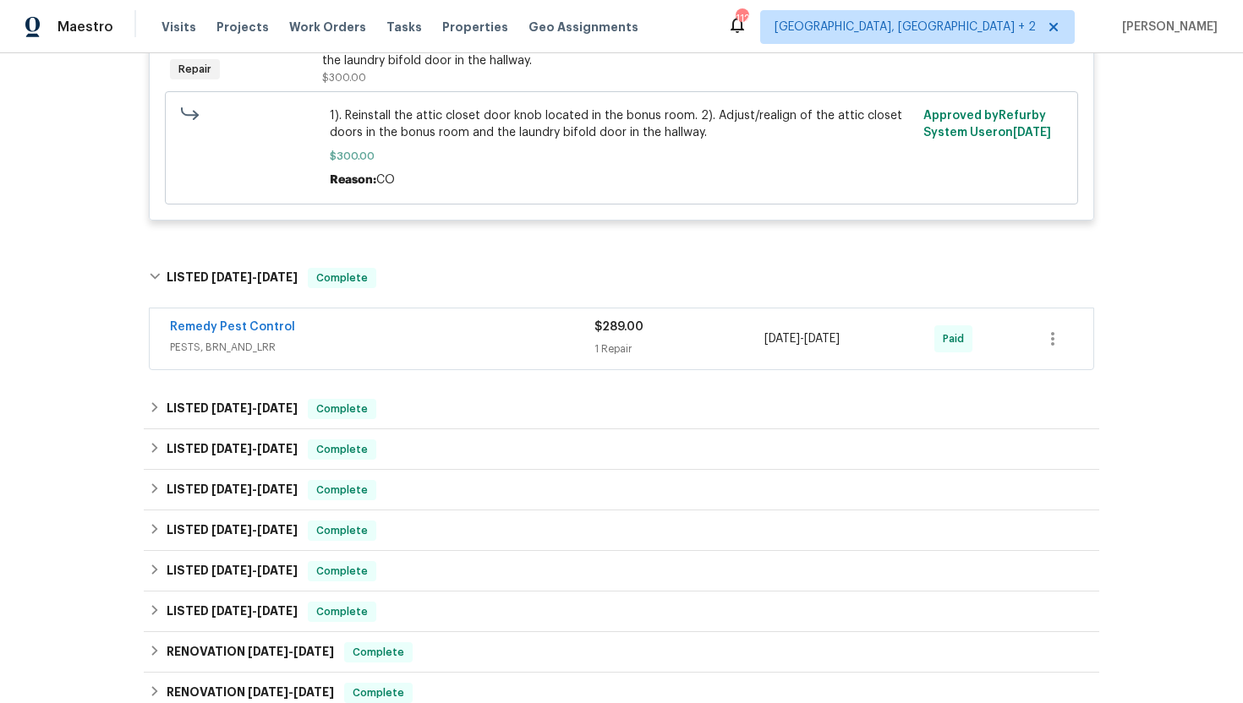
click at [400, 350] on span "PESTS, BRN_AND_LRR" at bounding box center [382, 347] width 424 height 17
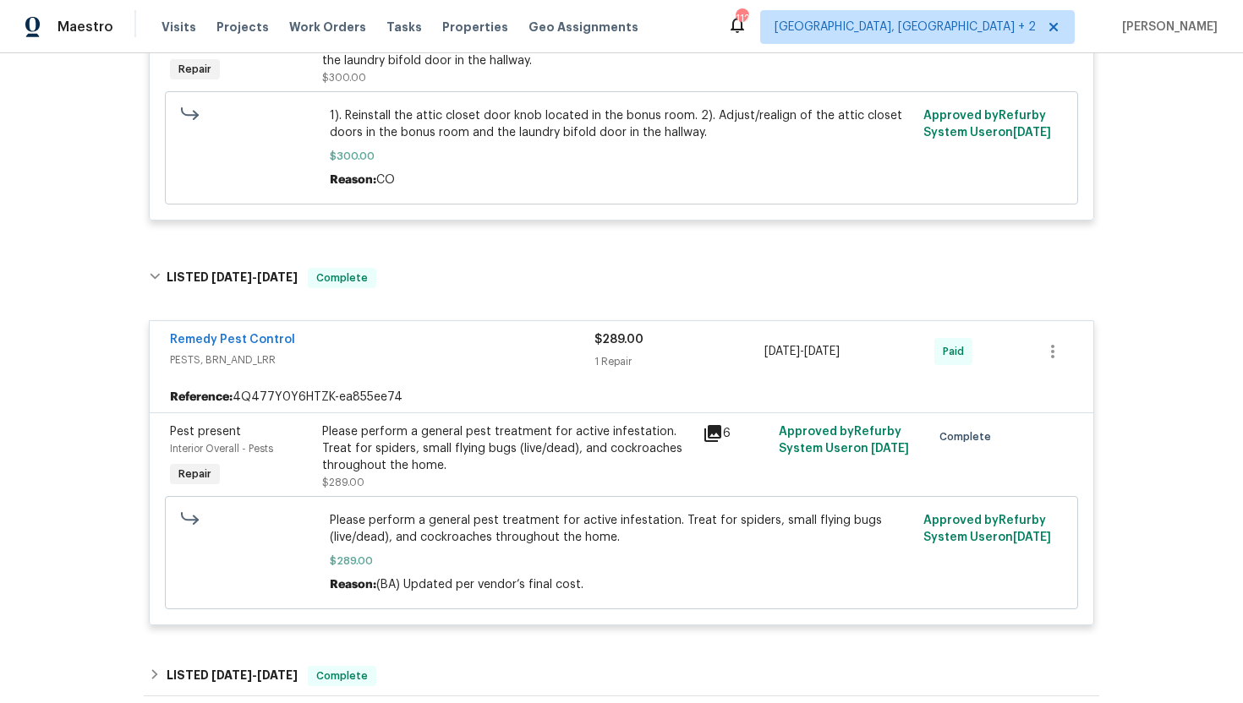
scroll to position [2904, 0]
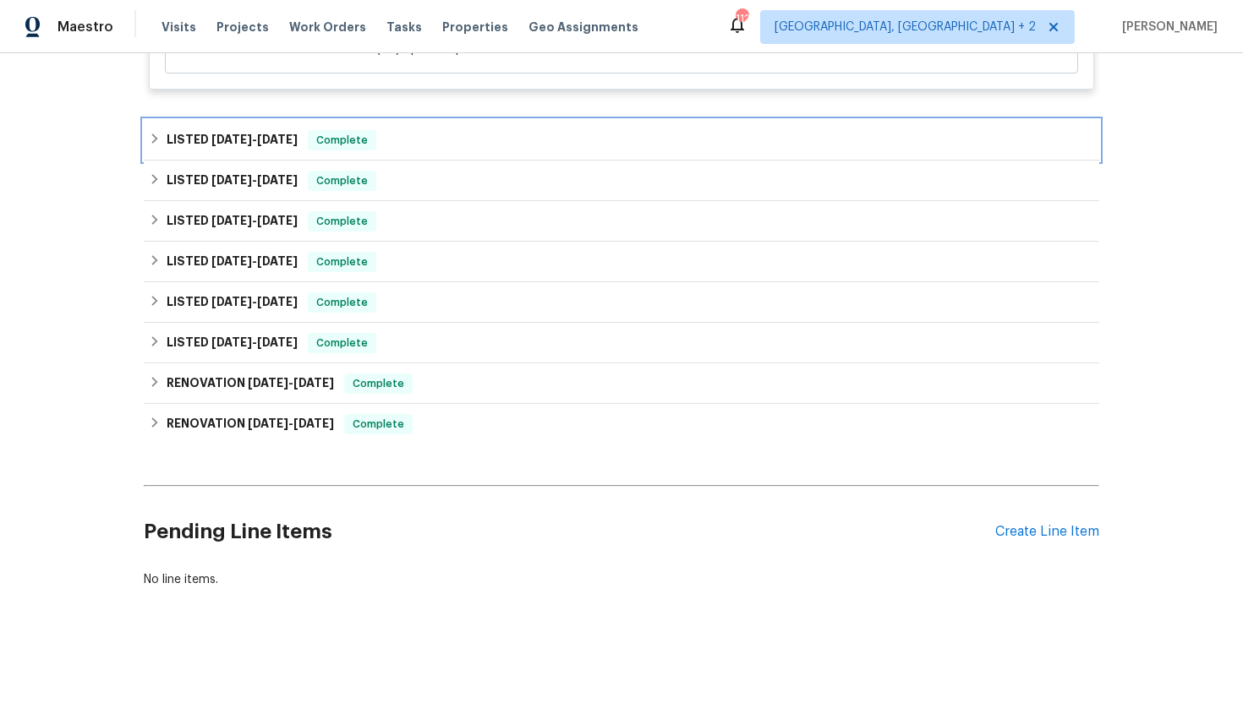
click at [388, 146] on div "LISTED 8/1/25 - 8/6/25 Complete" at bounding box center [621, 140] width 945 height 20
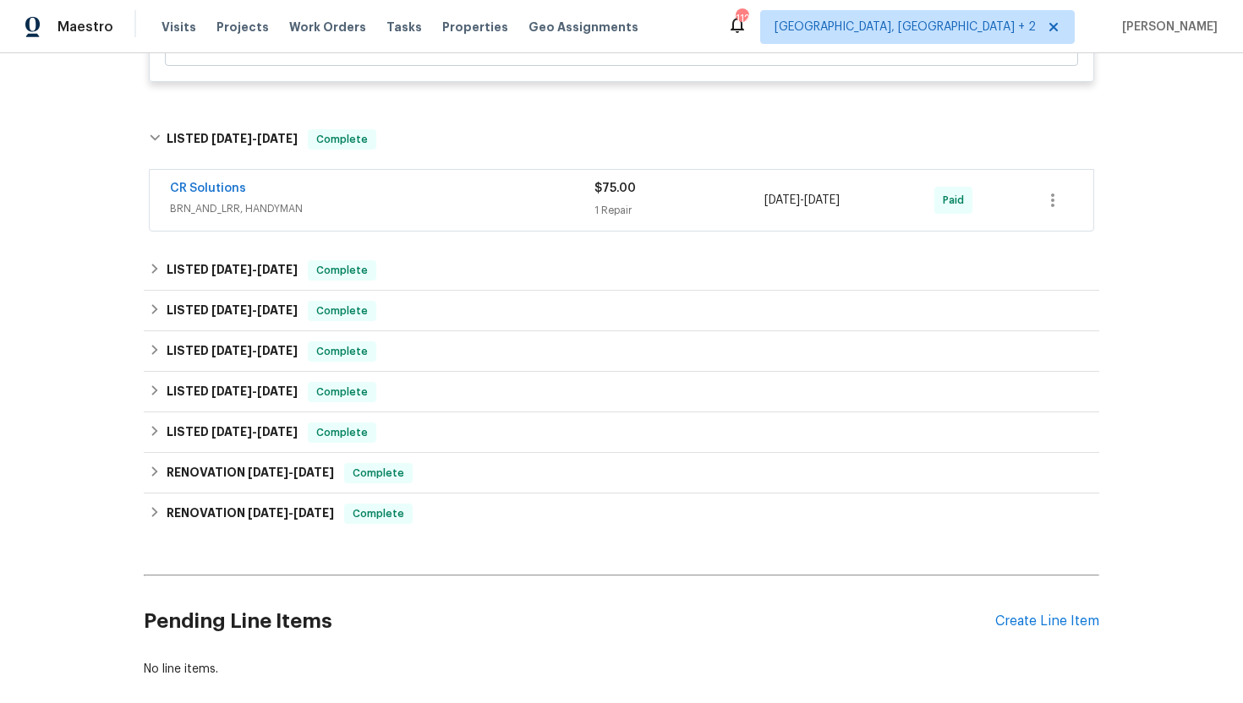
click at [405, 230] on div "CR Solutions BRN_AND_LRR, HANDYMAN $75.00 1 Repair 8/4/2025 - 8/6/2025 Paid" at bounding box center [621, 200] width 943 height 61
click at [402, 200] on div "CR Solutions" at bounding box center [382, 190] width 424 height 20
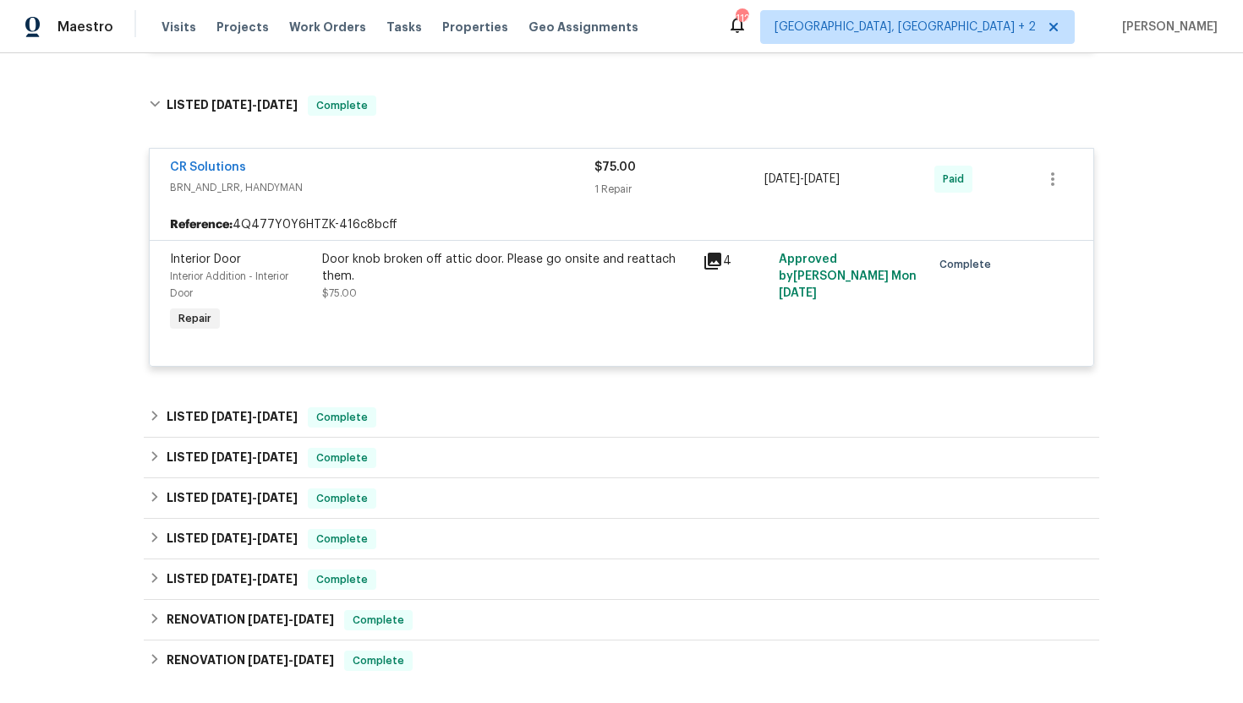
scroll to position [2965, 0]
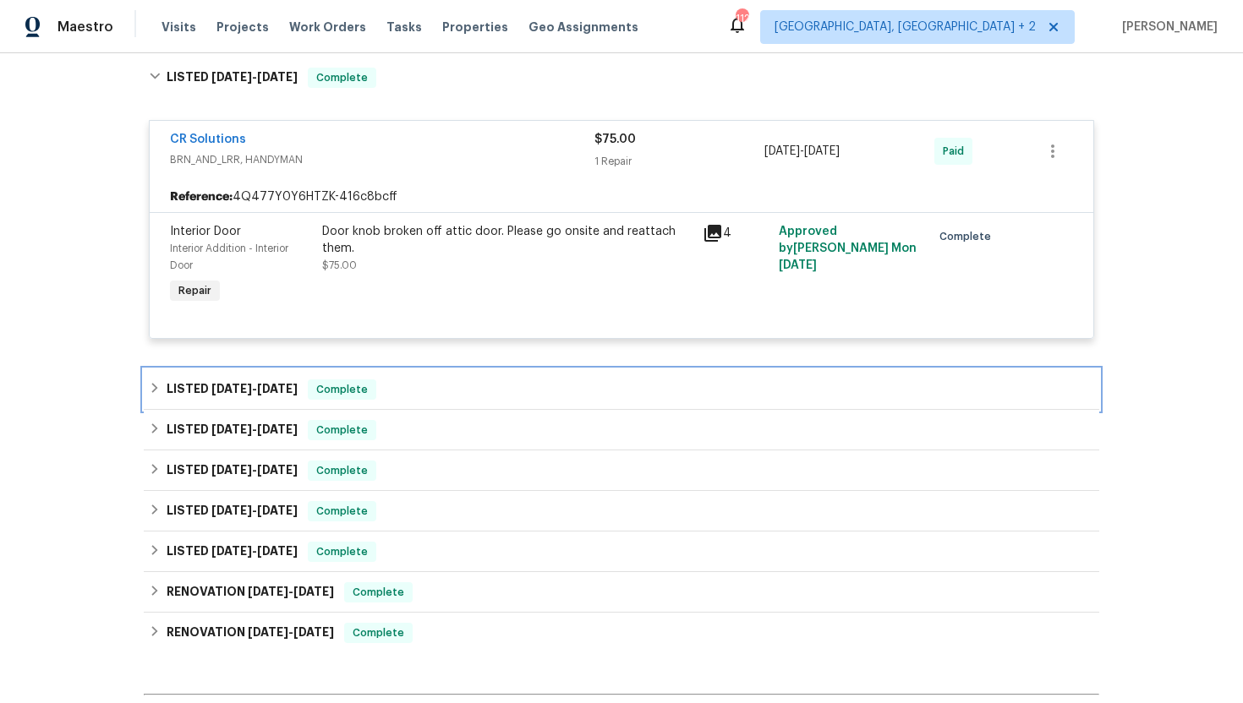
click at [398, 391] on div "LISTED 7/23/25 - 7/25/25 Complete" at bounding box center [621, 390] width 945 height 20
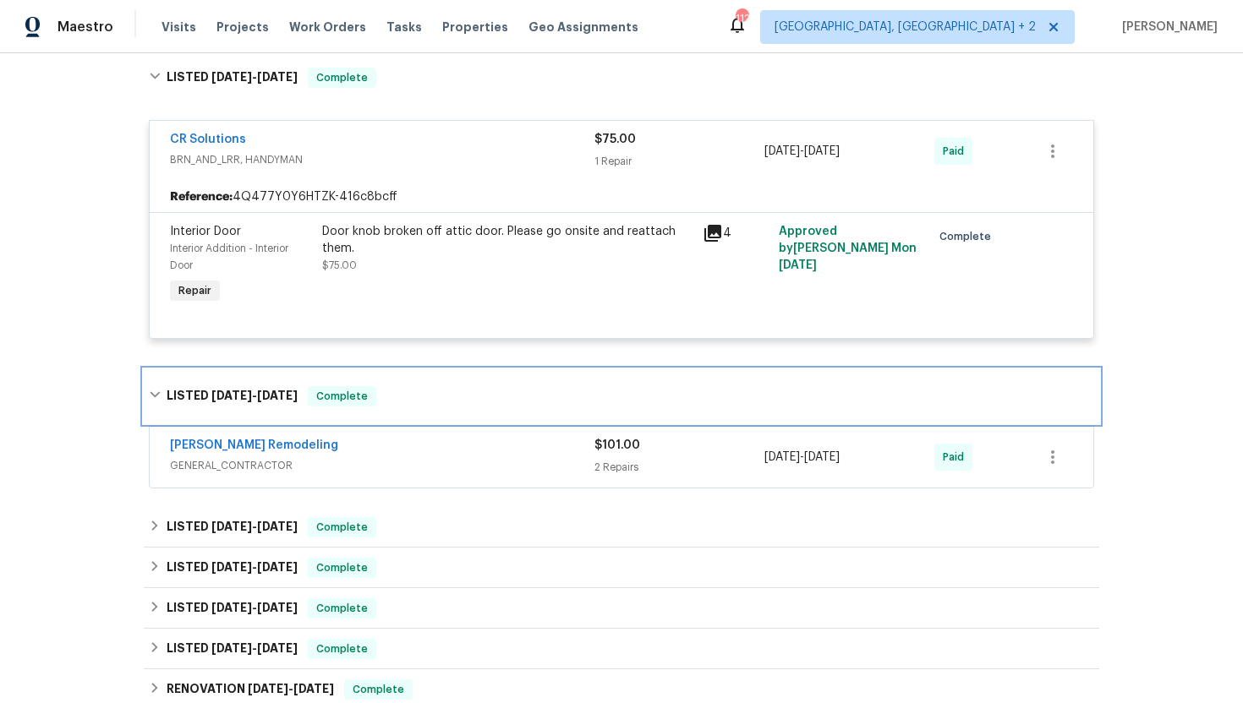
scroll to position [3052, 0]
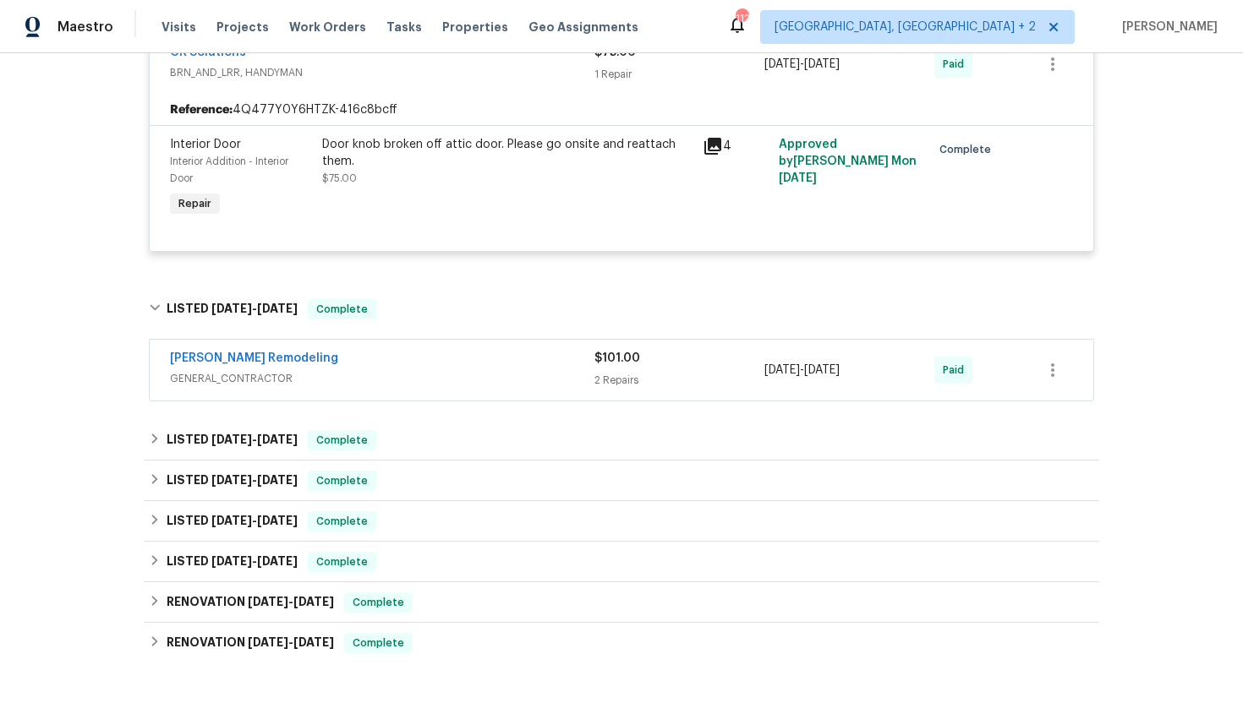
click at [398, 382] on span "GENERAL_CONTRACTOR" at bounding box center [382, 378] width 424 height 17
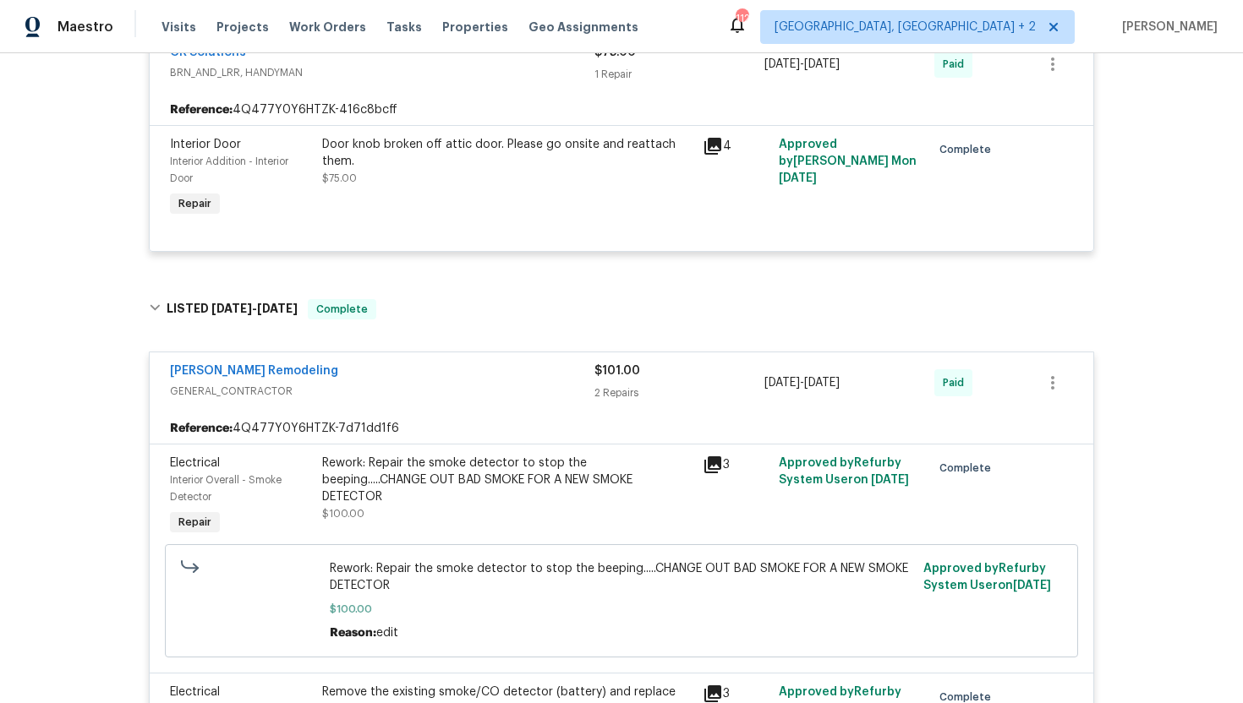
scroll to position [3464, 0]
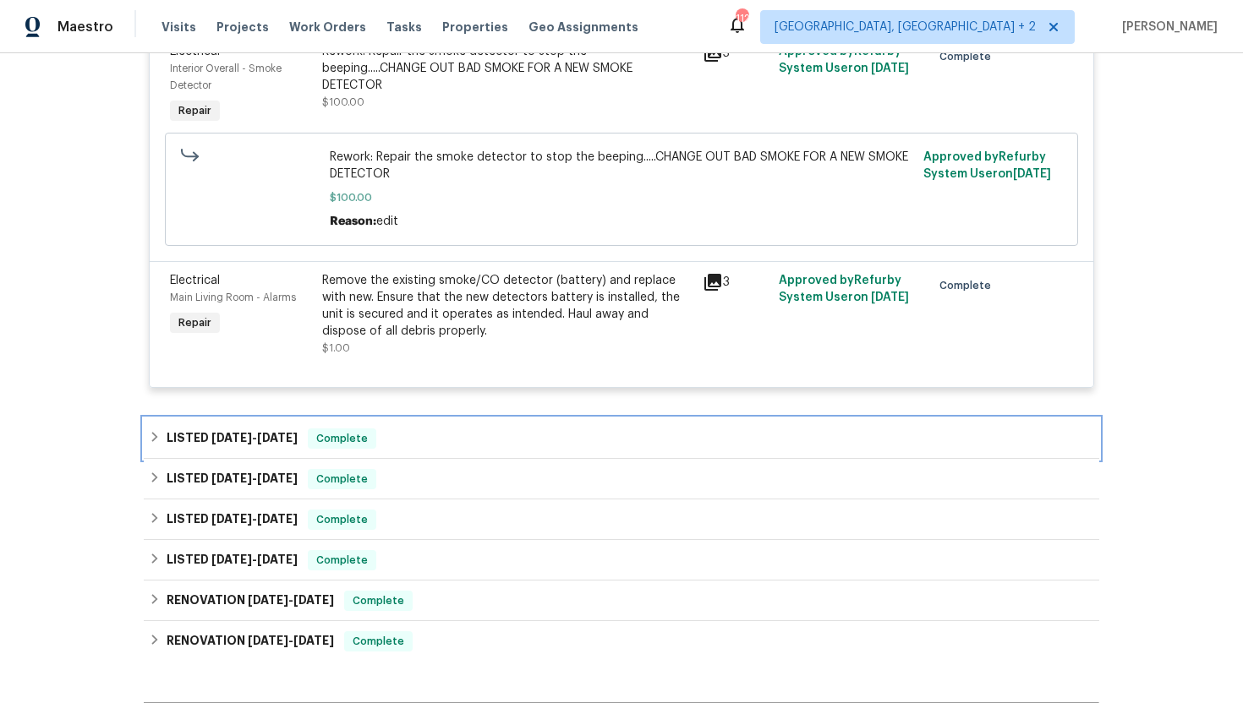
click at [399, 449] on div "LISTED 7/14/25 - 7/16/25 Complete" at bounding box center [621, 439] width 945 height 20
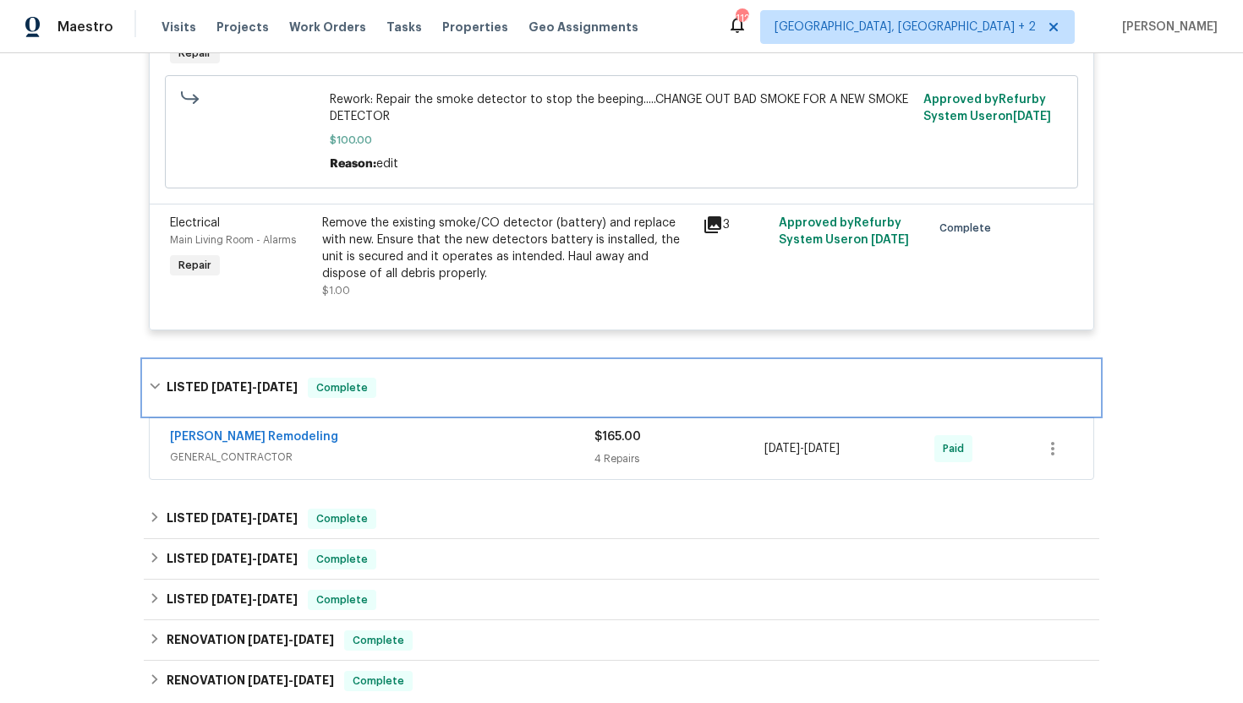
scroll to position [3624, 0]
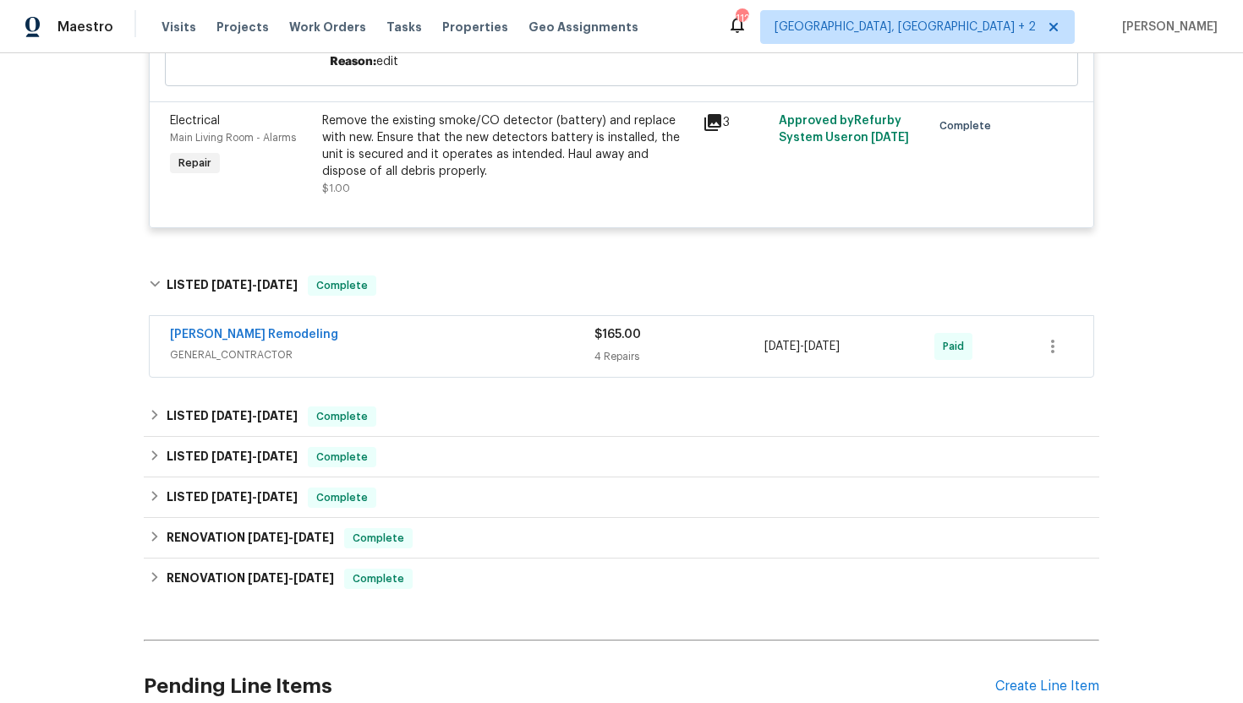
click at [413, 363] on span "GENERAL_CONTRACTOR" at bounding box center [382, 355] width 424 height 17
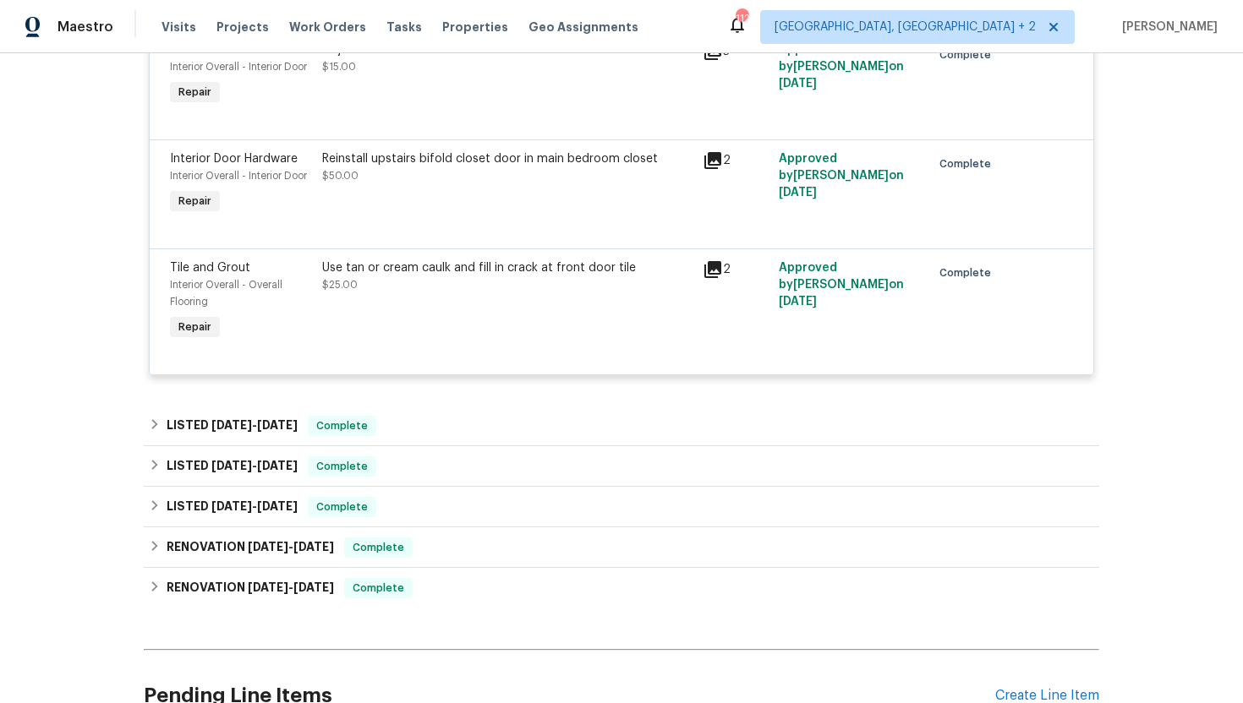
scroll to position [4287, 0]
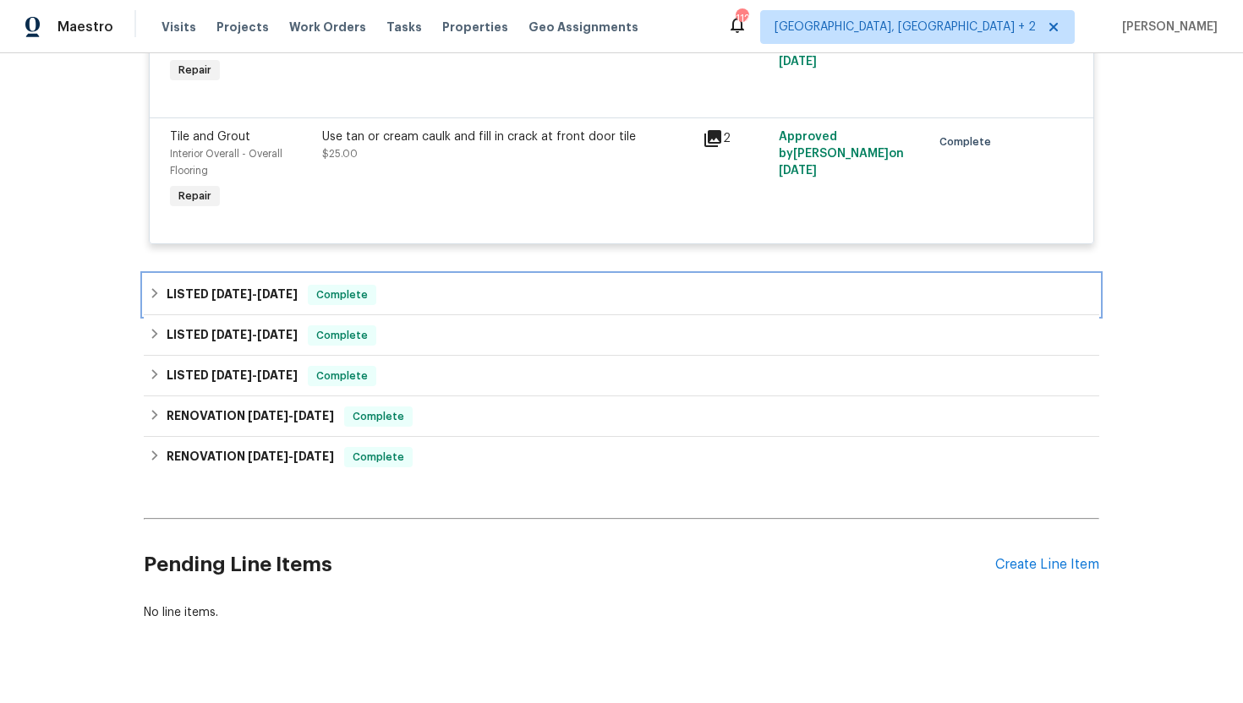
click at [446, 315] on div "LISTED 6/17/25 - 6/26/25 Complete" at bounding box center [621, 295] width 955 height 41
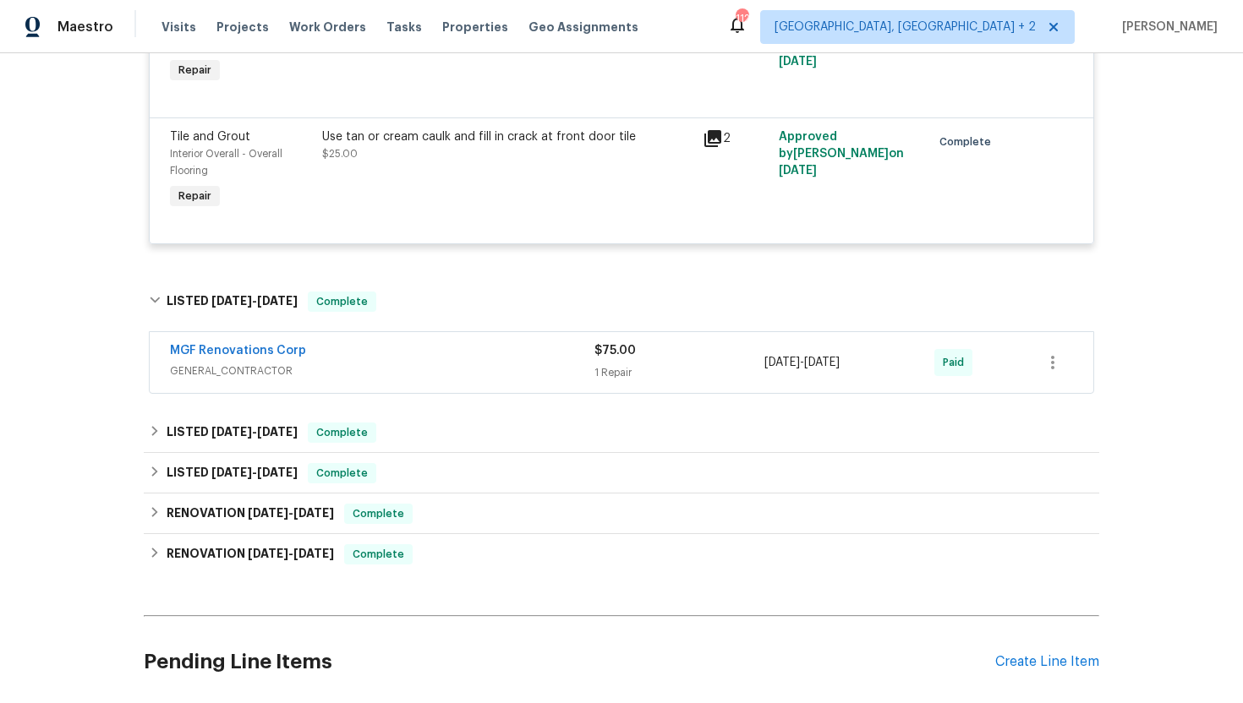
click at [434, 393] on div "MGF Renovations Corp GENERAL_CONTRACTOR $75.00 1 Repair 6/23/2025 - 6/25/2025 P…" at bounding box center [621, 362] width 943 height 61
click at [434, 380] on span "GENERAL_CONTRACTOR" at bounding box center [382, 371] width 424 height 17
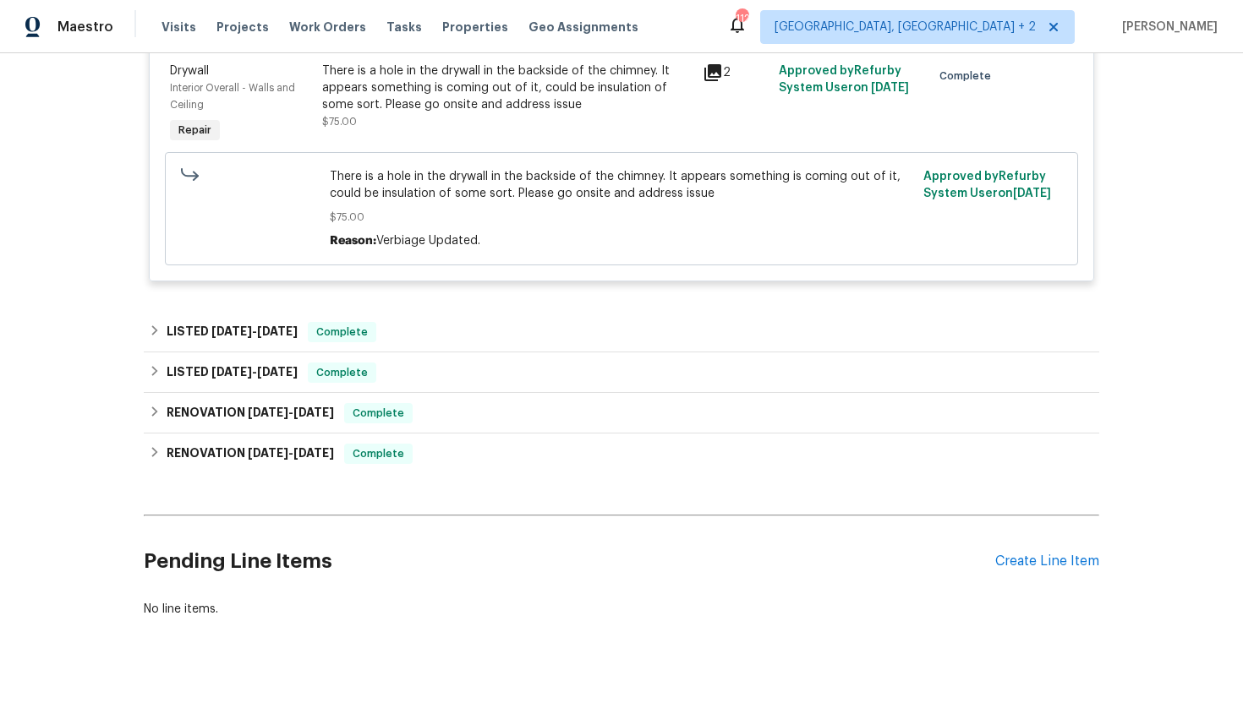
scroll to position [4716, 0]
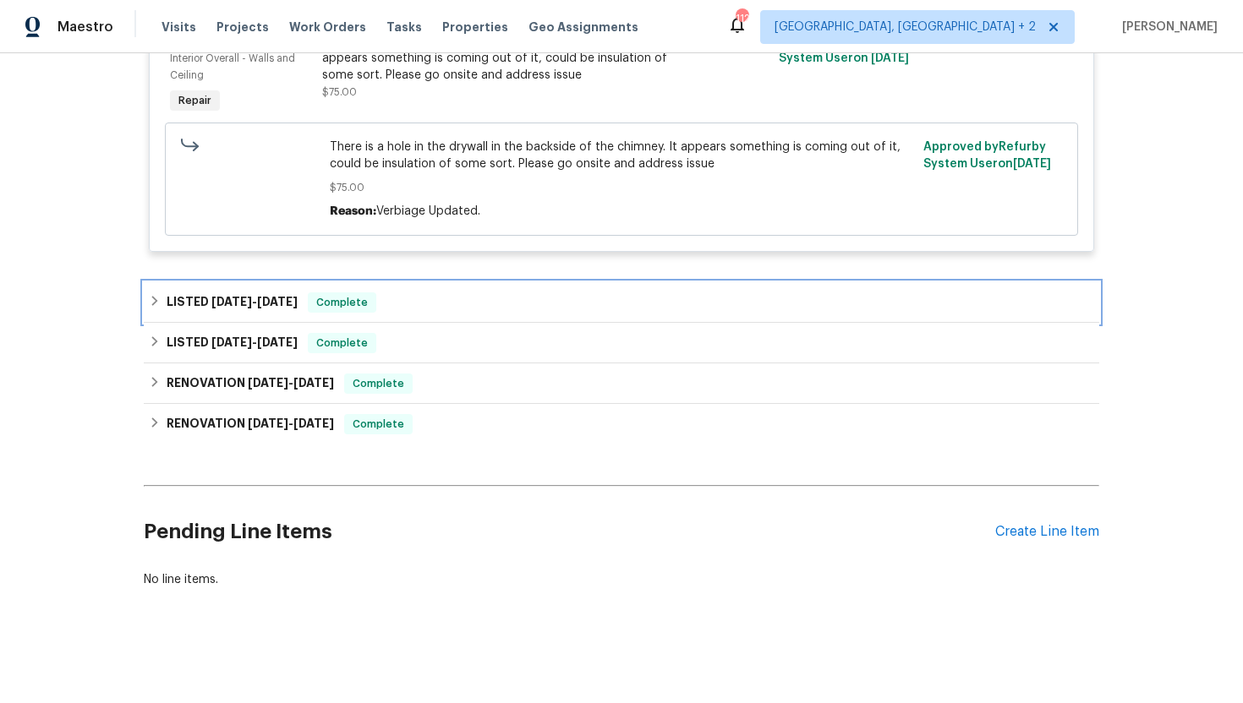
click at [419, 303] on div "LISTED 6/9/25 - 6/11/25 Complete" at bounding box center [621, 302] width 945 height 20
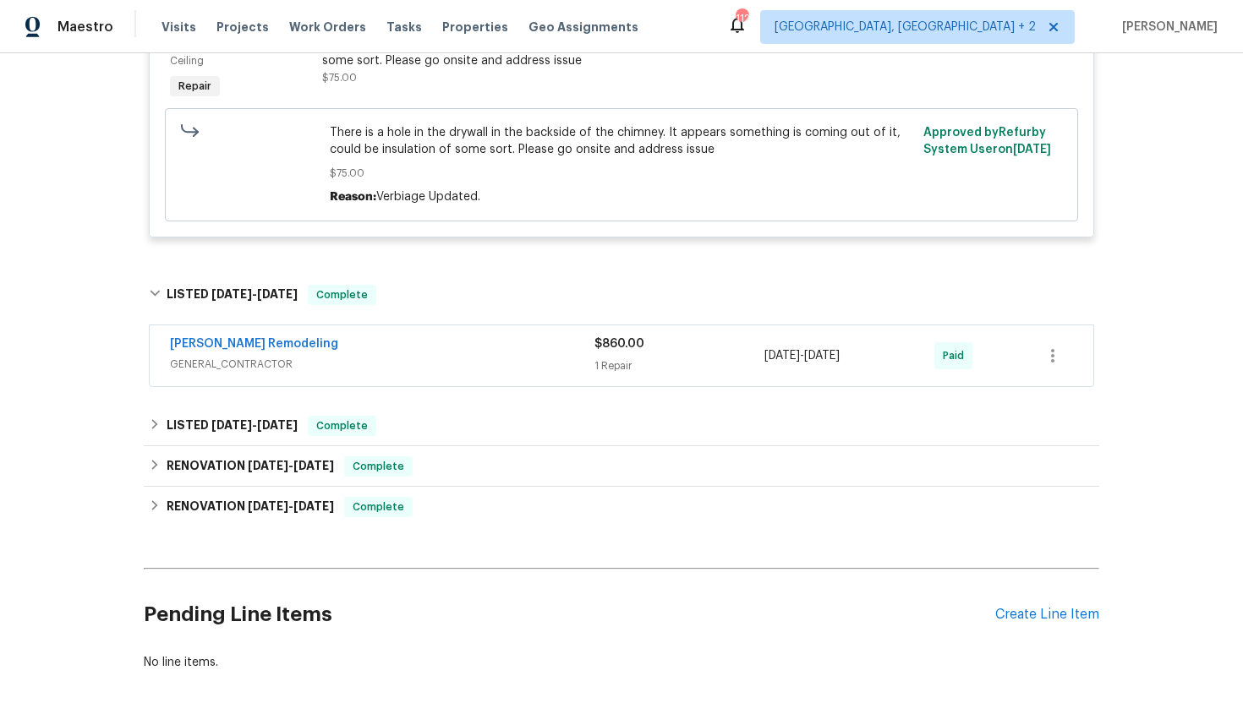
click at [421, 373] on span "GENERAL_CONTRACTOR" at bounding box center [382, 364] width 424 height 17
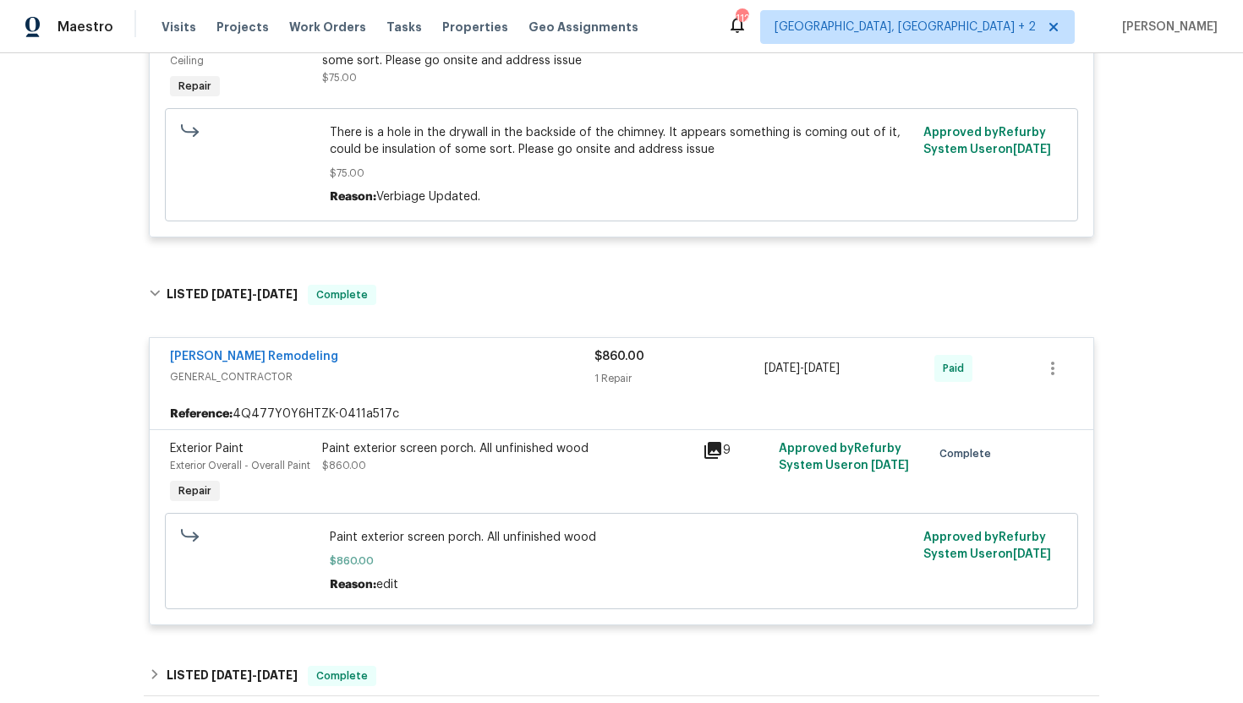
scroll to position [5061, 0]
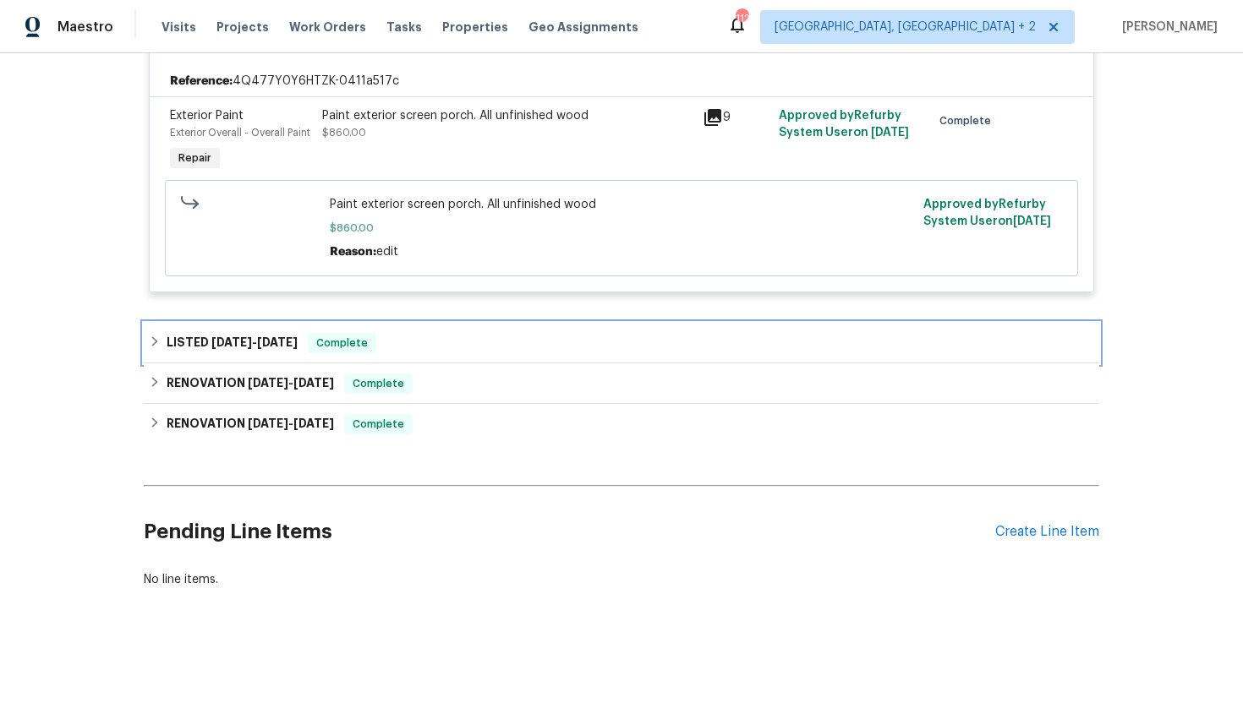
click at [442, 328] on div "LISTED 5/29/25 - 5/30/25 Complete" at bounding box center [621, 343] width 955 height 41
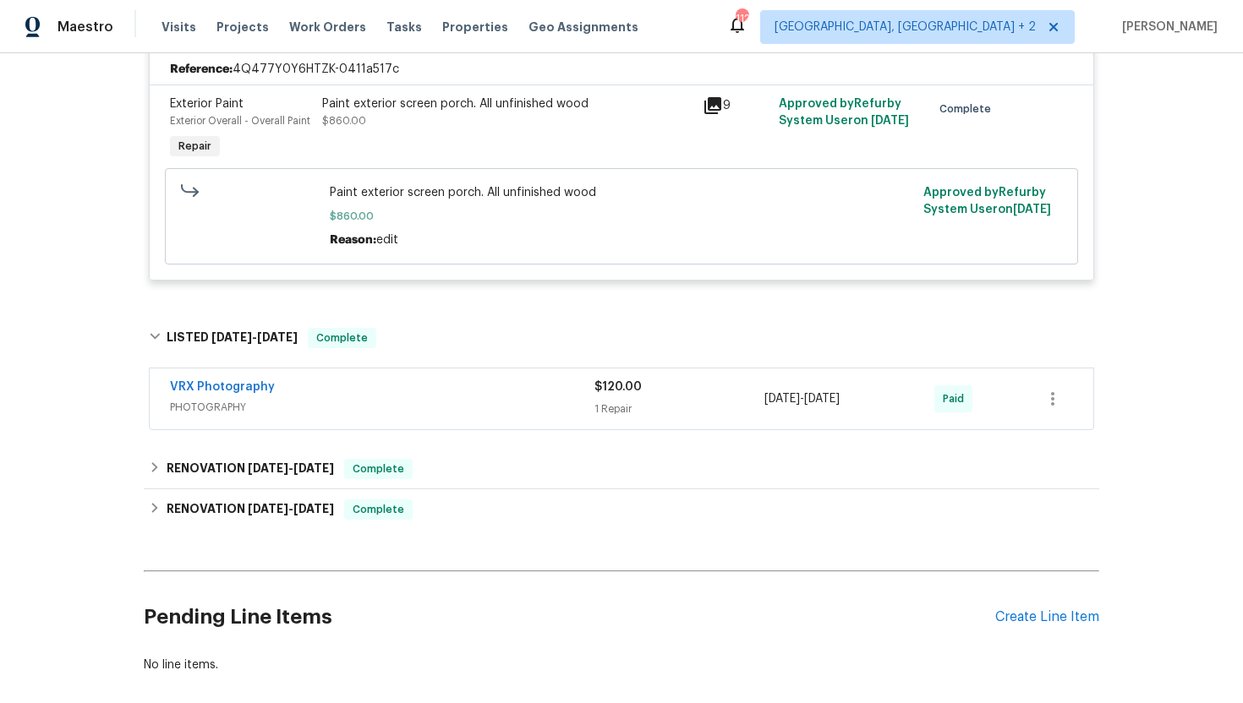
click at [446, 416] on span "PHOTOGRAPHY" at bounding box center [382, 407] width 424 height 17
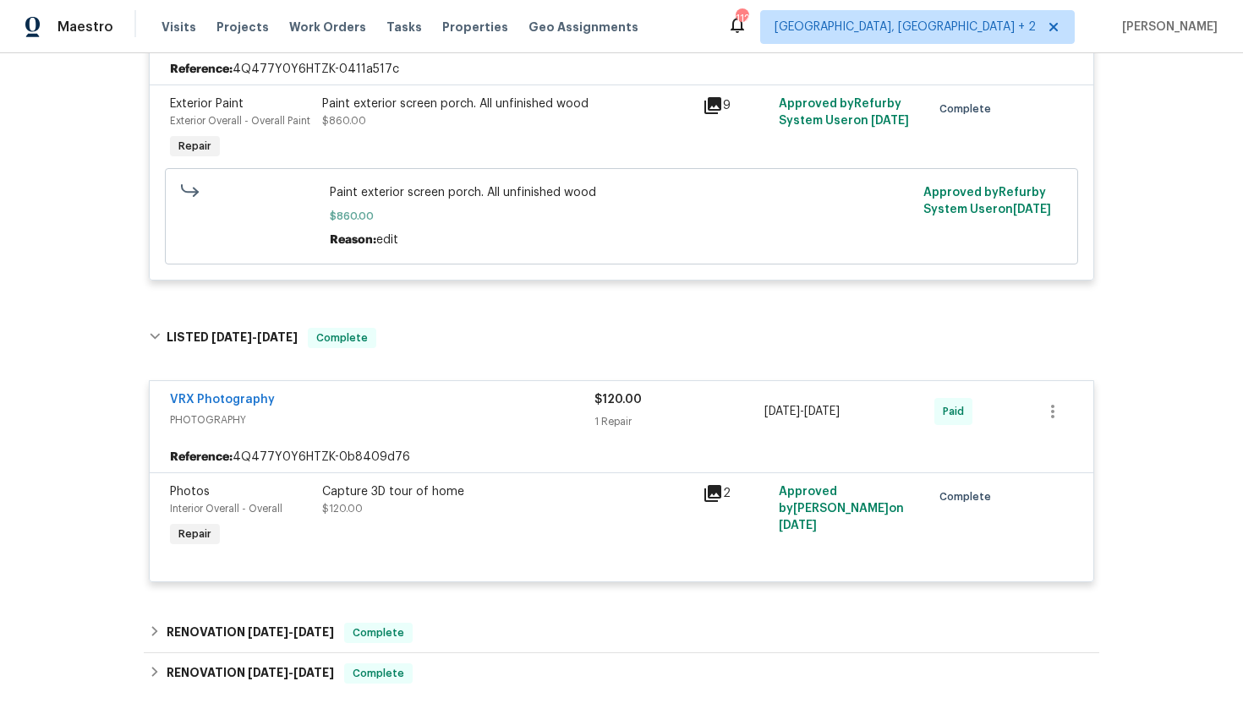
scroll to position [5275, 0]
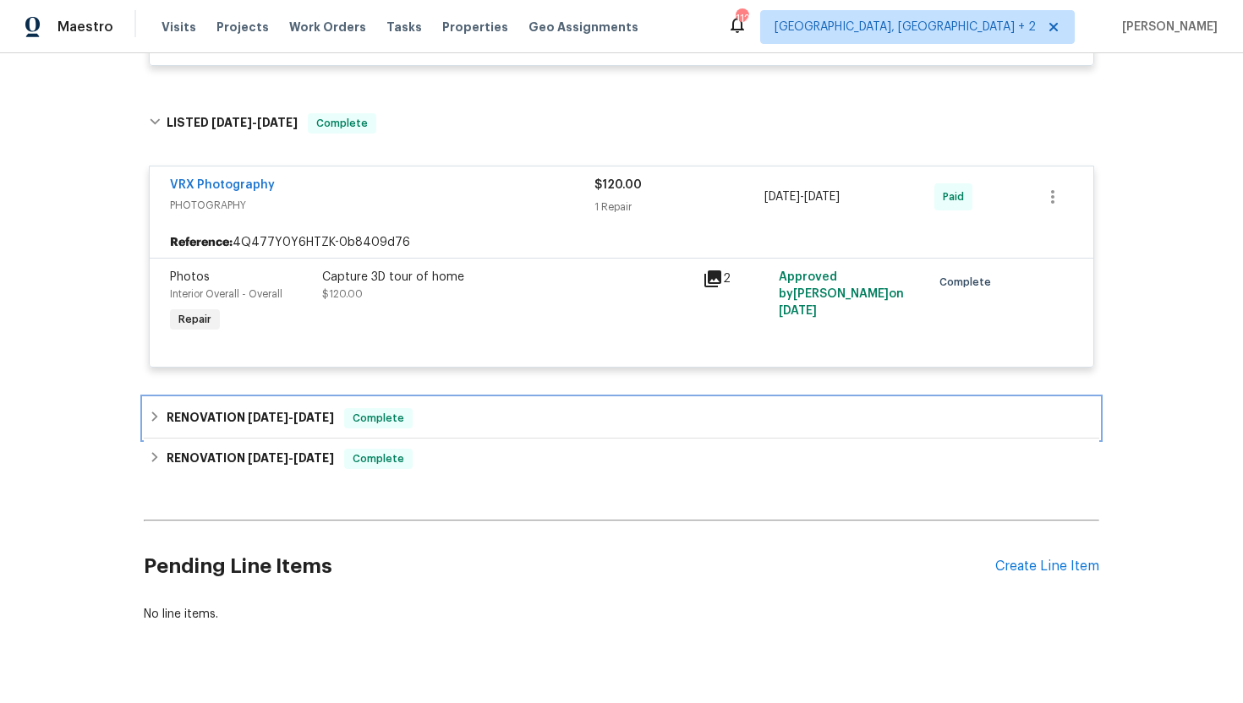
click at [443, 429] on div "RENOVATION 5/16/25 - 5/20/25 Complete" at bounding box center [621, 418] width 945 height 20
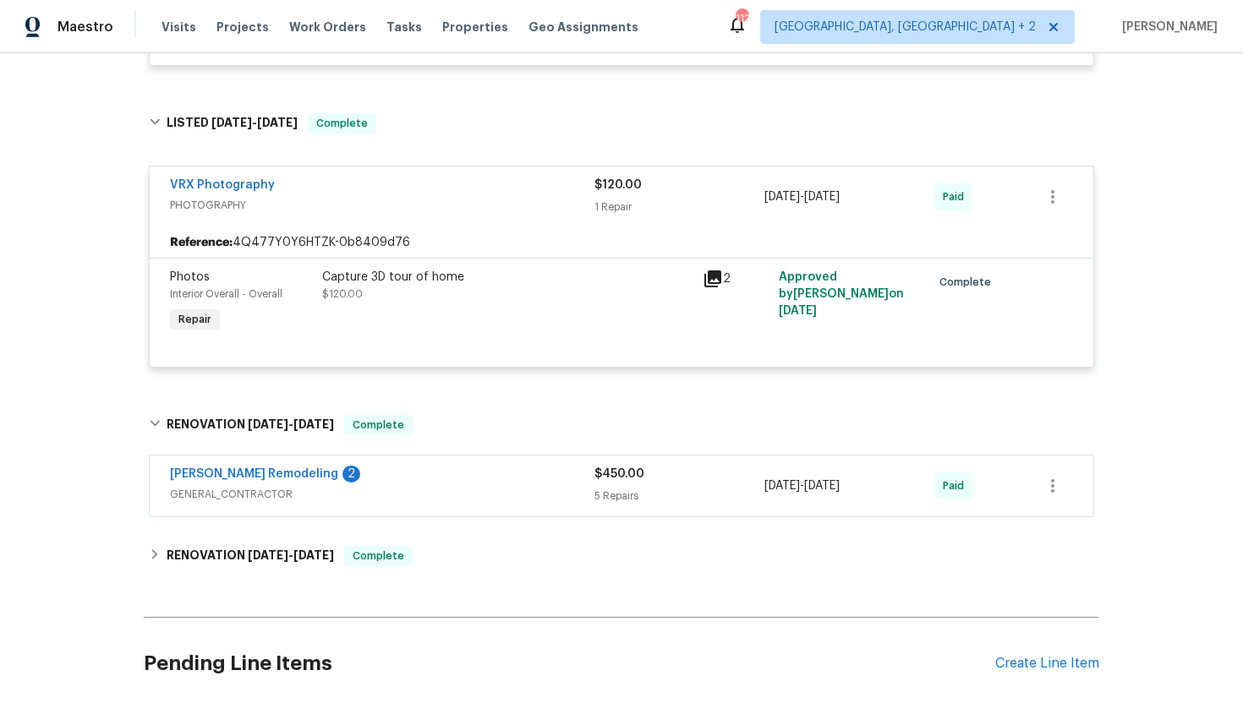
click at [445, 503] on span "GENERAL_CONTRACTOR" at bounding box center [382, 494] width 424 height 17
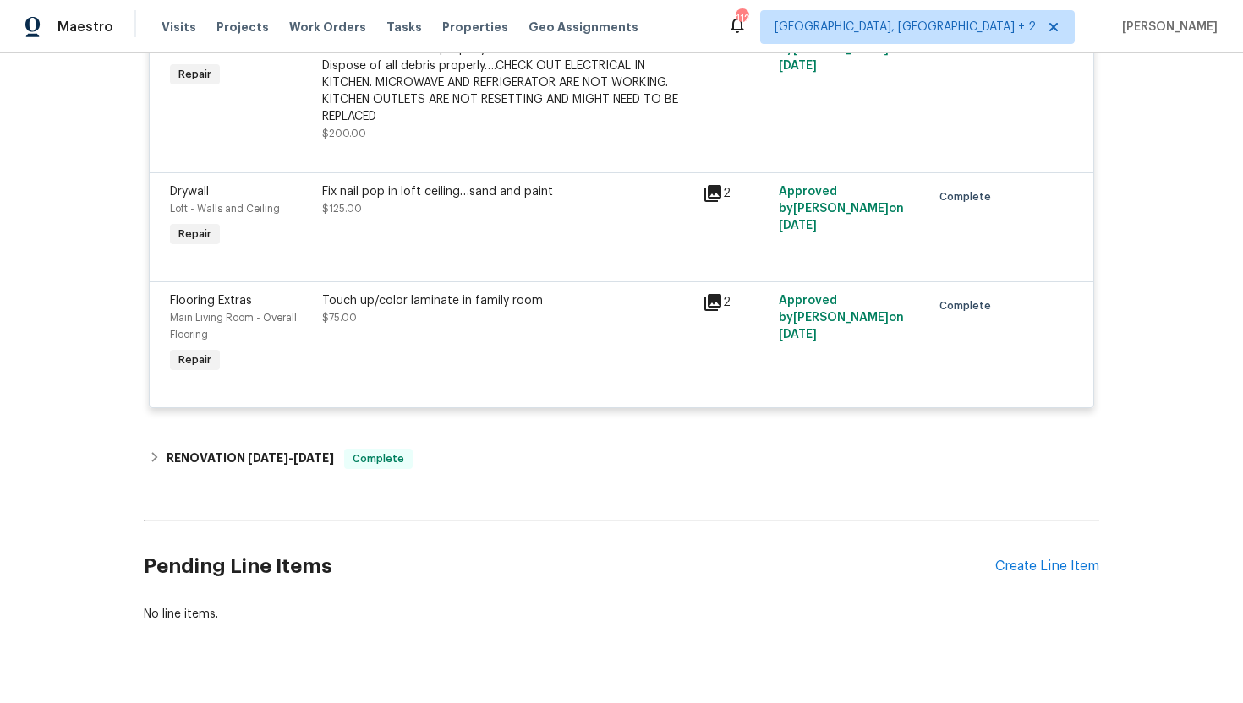
scroll to position [6093, 0]
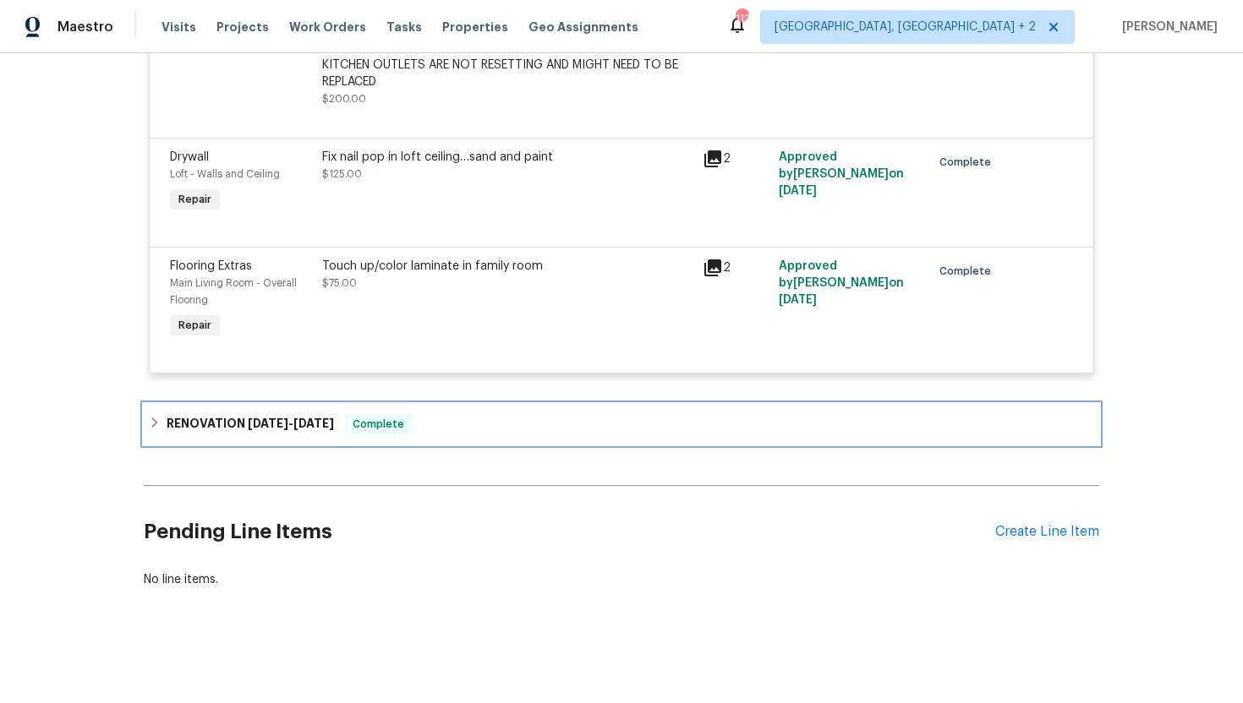
click at [458, 428] on div "RENOVATION 5/1/25 - 5/16/25 Complete" at bounding box center [621, 424] width 945 height 20
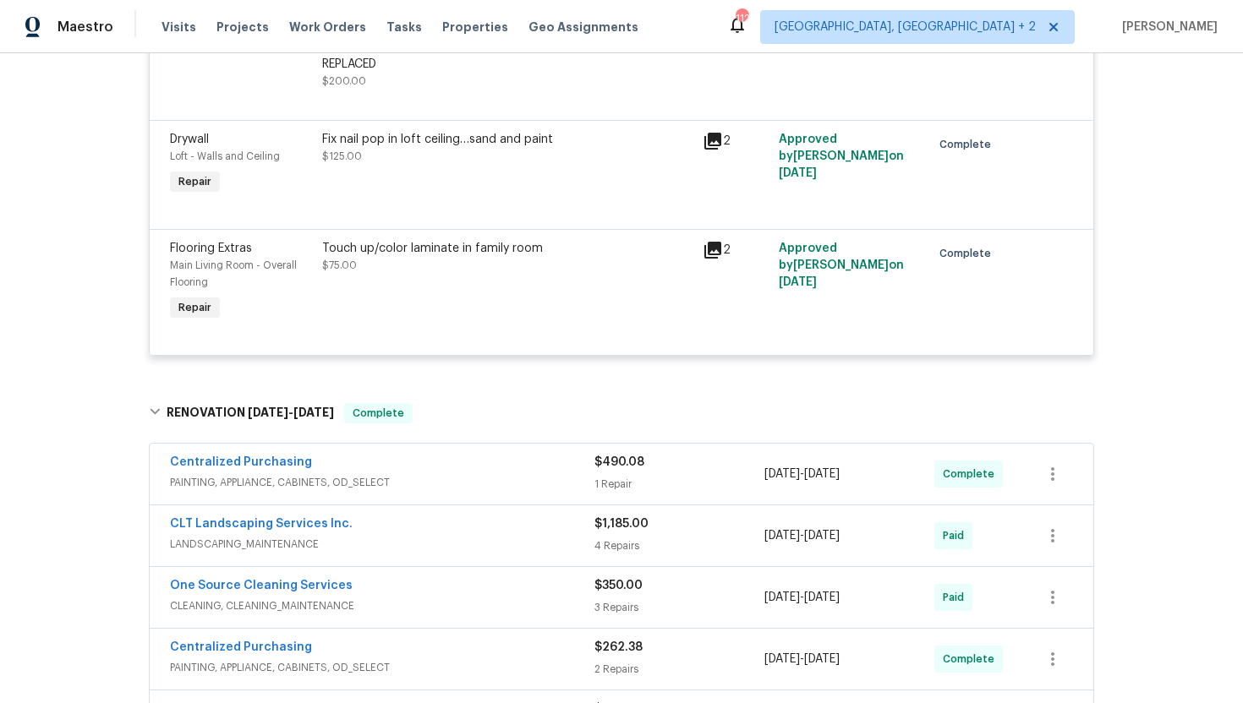
click at [445, 491] on span "PAINTING, APPLIANCE, CABINETS, OD_SELECT" at bounding box center [382, 482] width 424 height 17
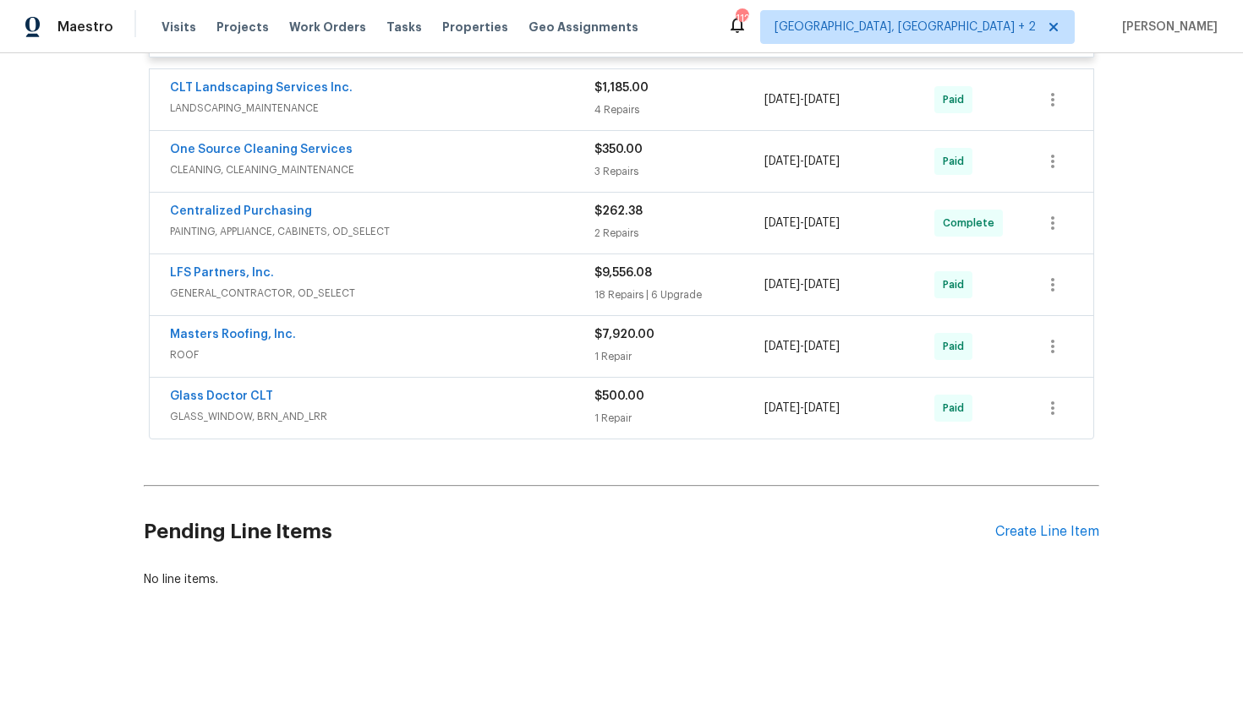
scroll to position [6412, 0]
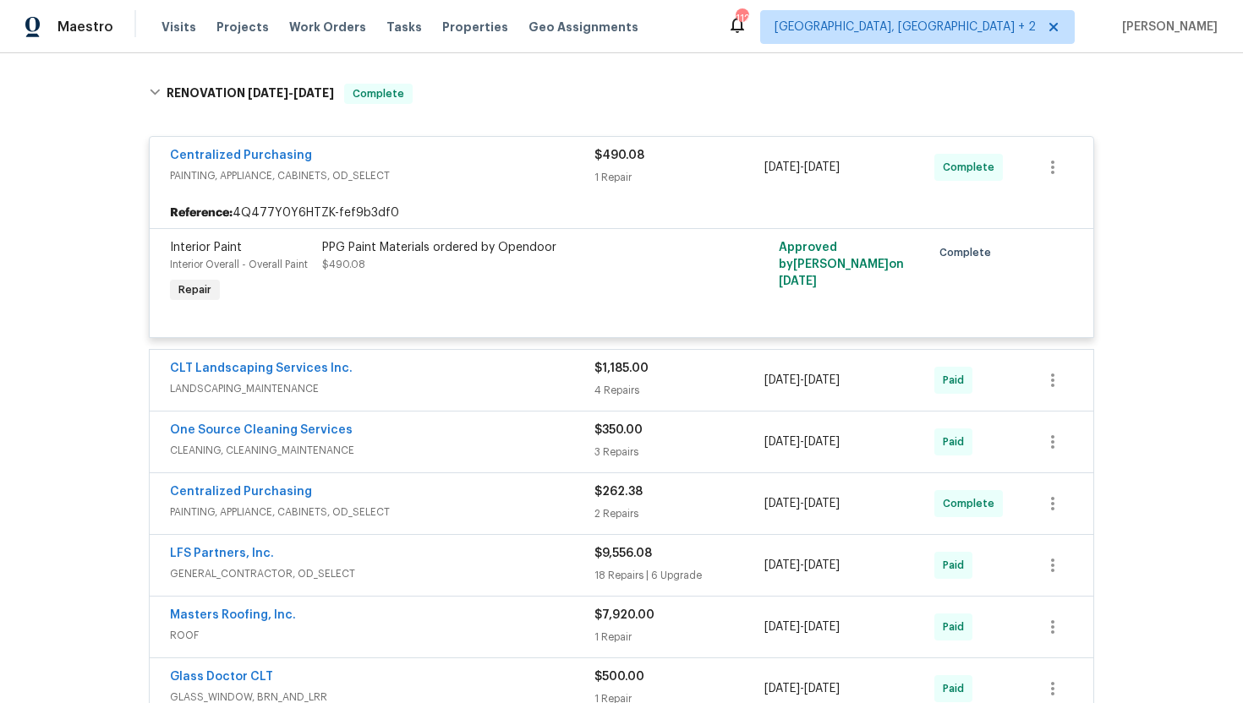
click at [425, 380] on div "CLT Landscaping Services Inc." at bounding box center [382, 370] width 424 height 20
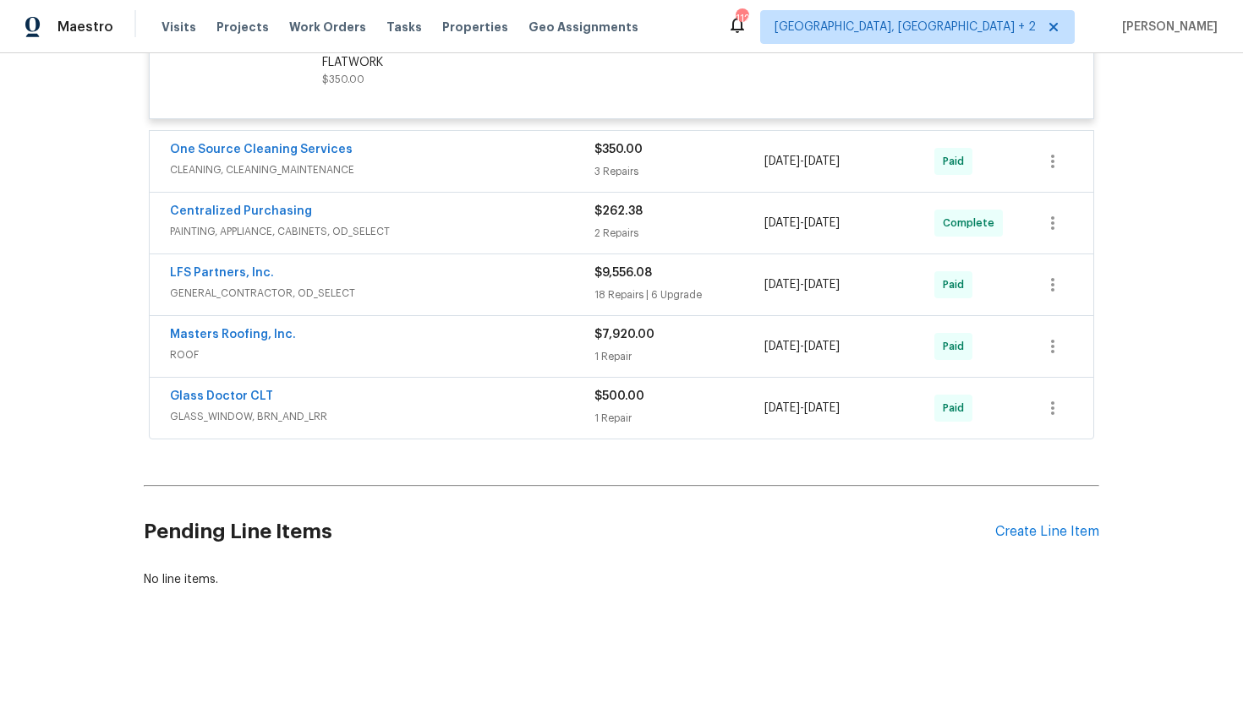
scroll to position [7502, 0]
click at [441, 167] on span "CLEANING, CLEANING_MAINTENANCE" at bounding box center [382, 169] width 424 height 17
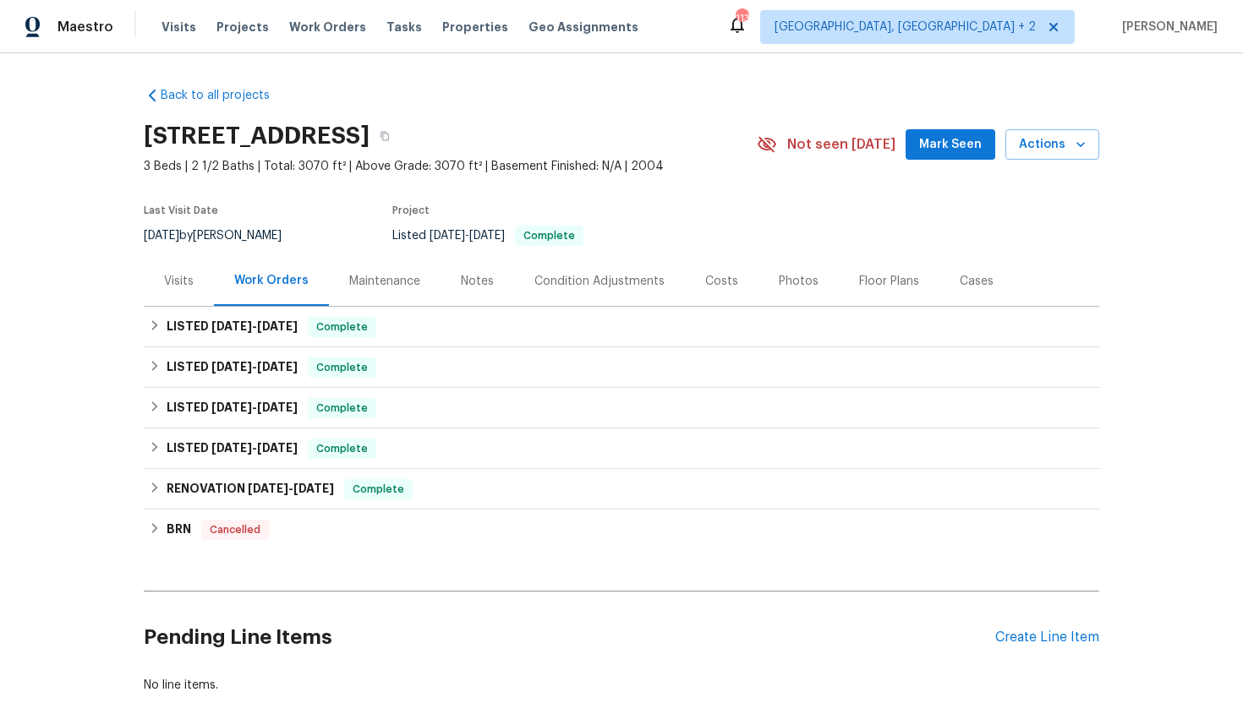
click at [145, 294] on div "Visits" at bounding box center [179, 281] width 70 height 50
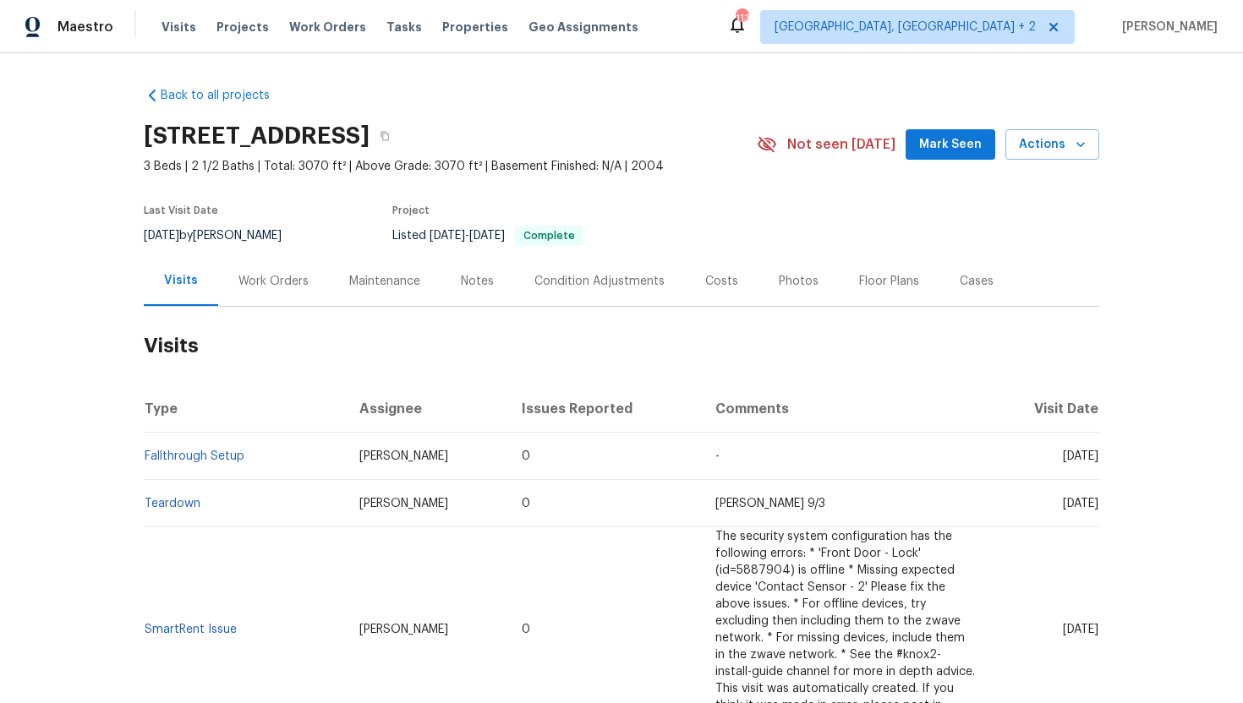
click at [260, 290] on div "Work Orders" at bounding box center [273, 281] width 111 height 50
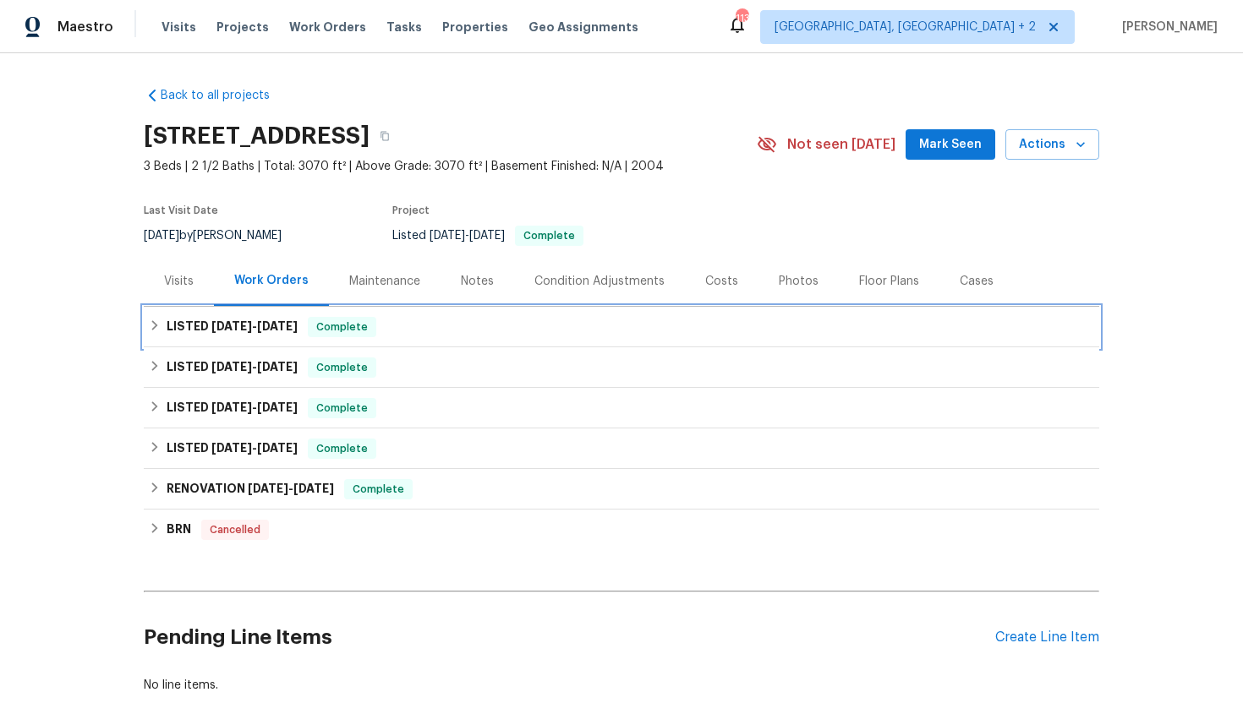
click at [286, 330] on span "7/14/25" at bounding box center [277, 326] width 41 height 12
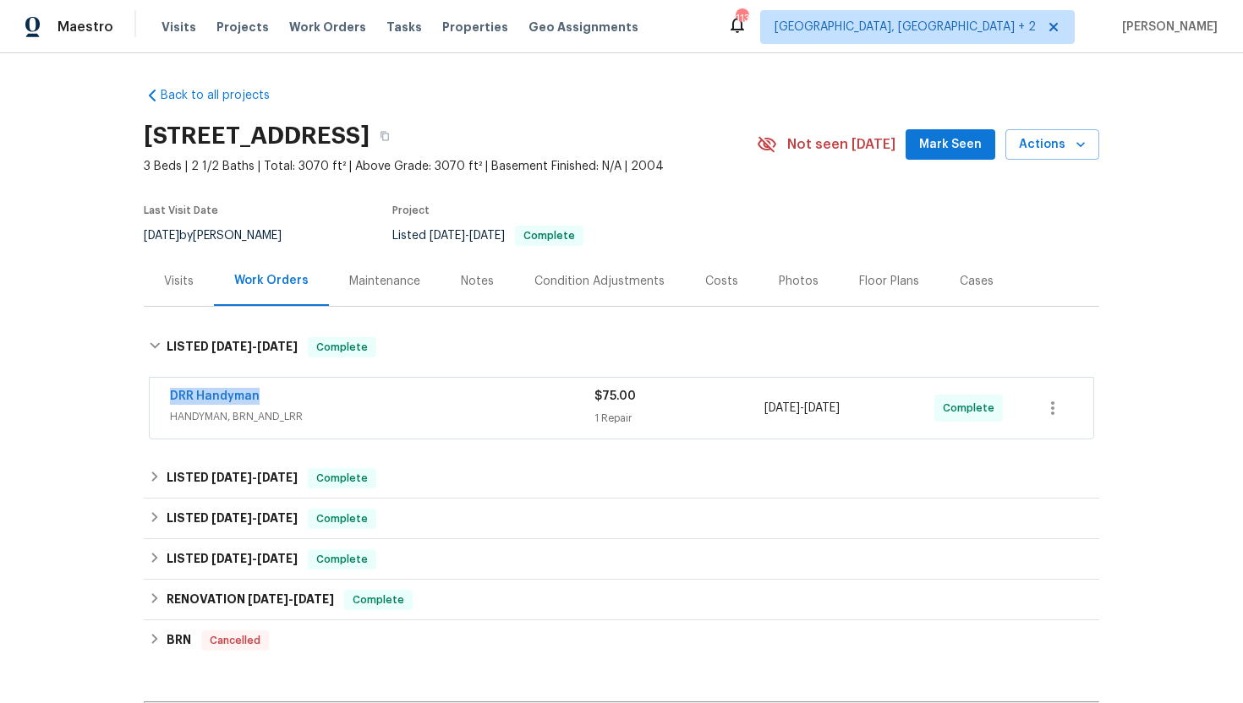
drag, startPoint x: 288, startPoint y: 402, endPoint x: 131, endPoint y: 402, distance: 157.2
click at [131, 402] on div "Back to all projects 8251 Garden Ridge Rd, Indianapolis, IN 46237 3 Beds | 2 1/…" at bounding box center [621, 378] width 1243 height 650
copy link "DRR Handyman"
drag, startPoint x: 903, startPoint y: 412, endPoint x: 757, endPoint y: 410, distance: 146.2
click at [757, 410] on div "DRR Handyman HANDYMAN, BRN_AND_LRR $75.00 1 Repair 7/14/2025 - 7/14/2025 Comple…" at bounding box center [601, 408] width 862 height 41
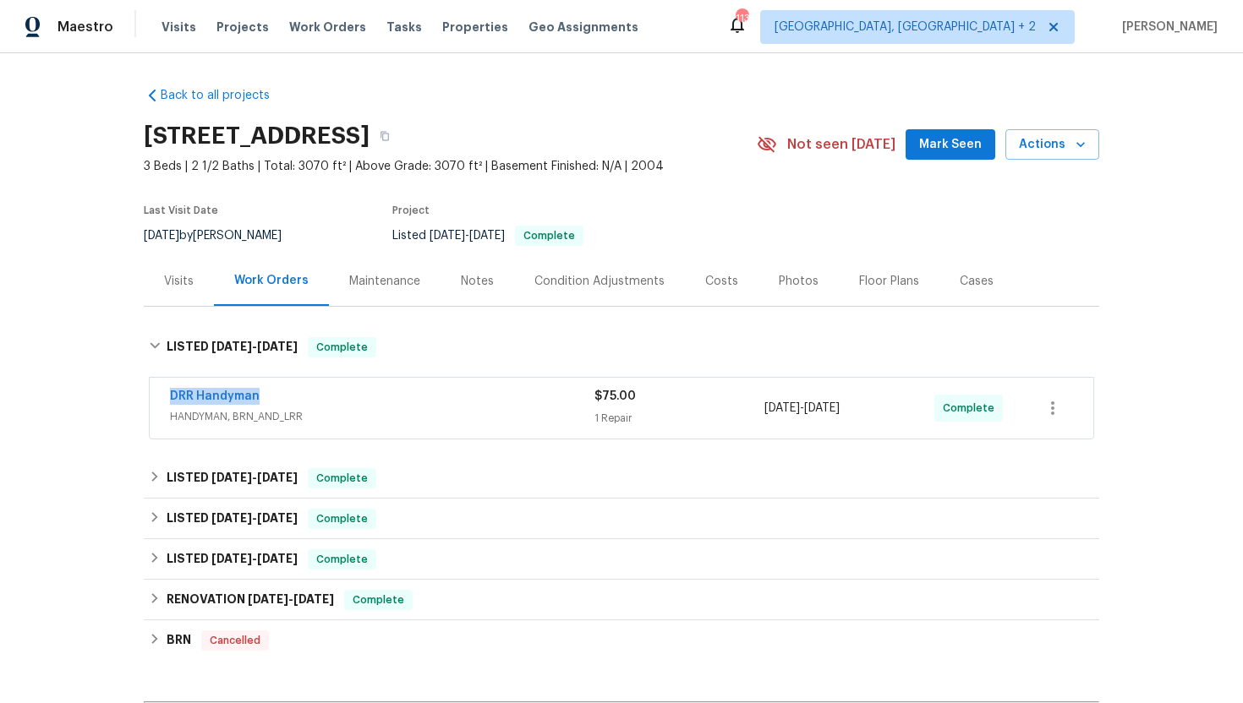
copy div "7/14/2025 - 7/14/2025"
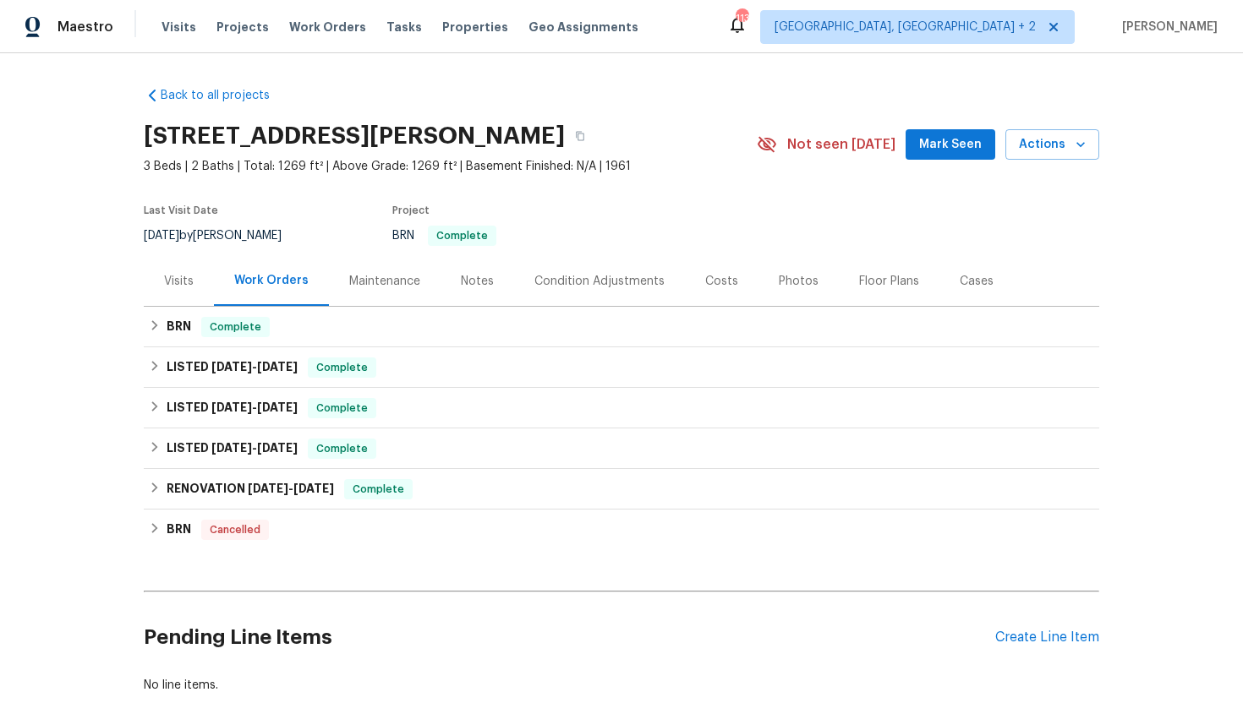
click at [179, 285] on div "Visits" at bounding box center [179, 281] width 30 height 17
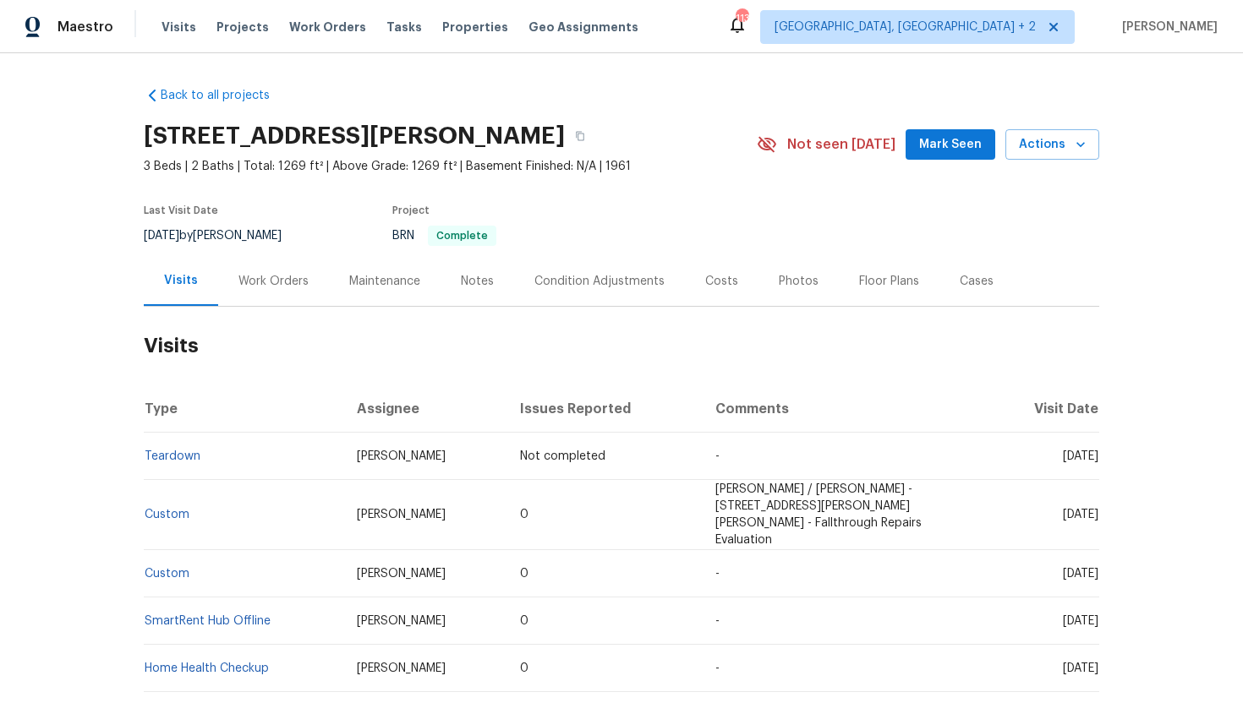
drag, startPoint x: 1029, startPoint y: 505, endPoint x: 1096, endPoint y: 509, distance: 67.7
click at [1096, 509] on span "[DATE]" at bounding box center [1081, 515] width 36 height 12
copy span "[DATE]"
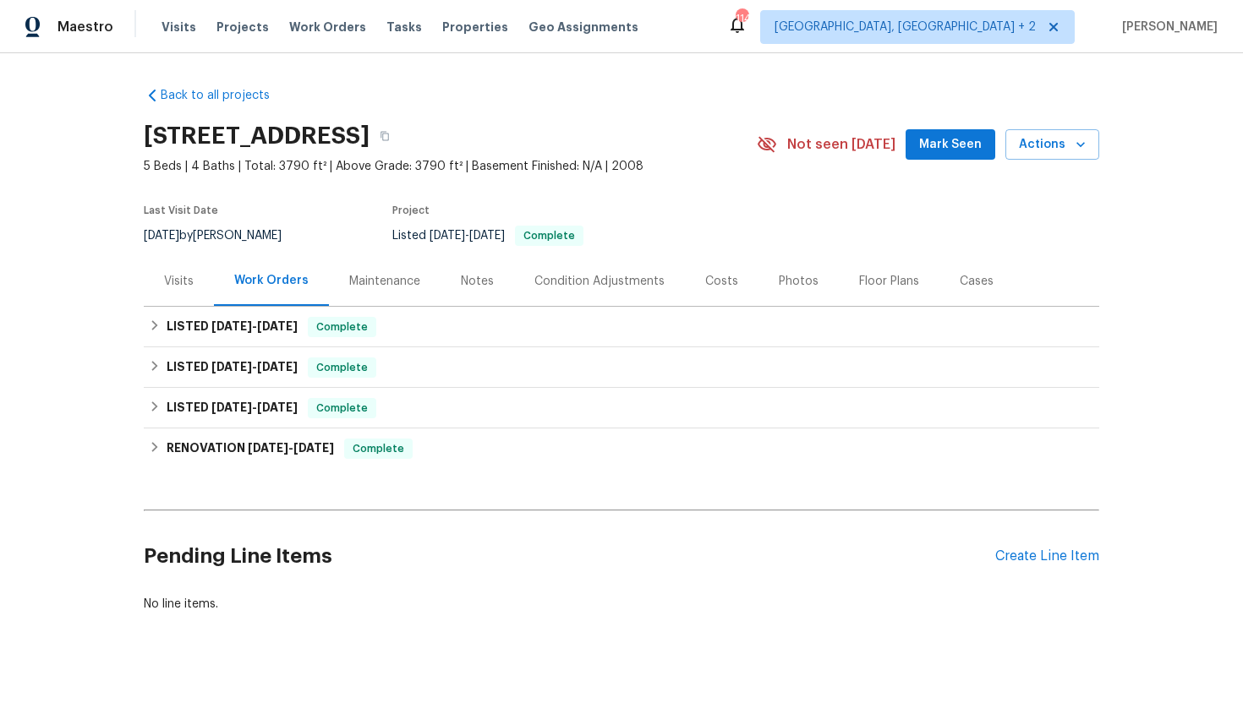
click at [165, 284] on div "Visits" at bounding box center [179, 281] width 30 height 17
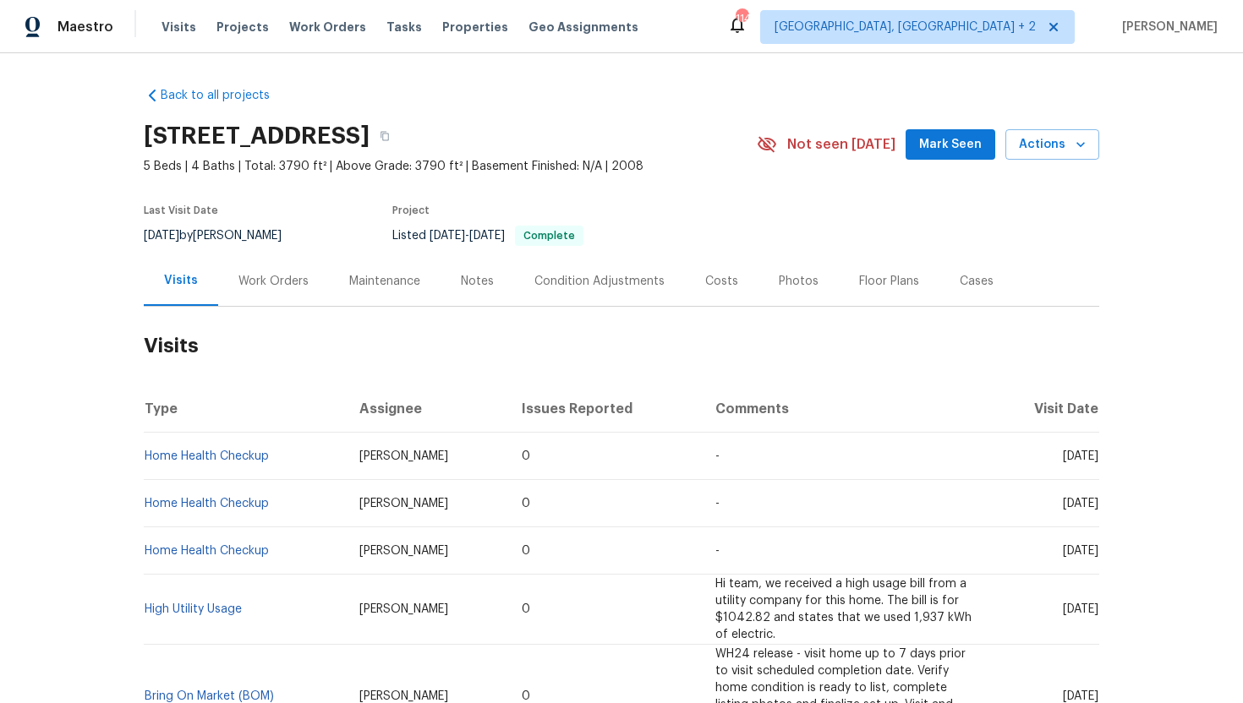
drag, startPoint x: 1031, startPoint y: 459, endPoint x: 1097, endPoint y: 459, distance: 65.9
click at [1097, 459] on span "[DATE]" at bounding box center [1081, 457] width 36 height 12
copy span "[DATE]"
